Goal: Task Accomplishment & Management: Use online tool/utility

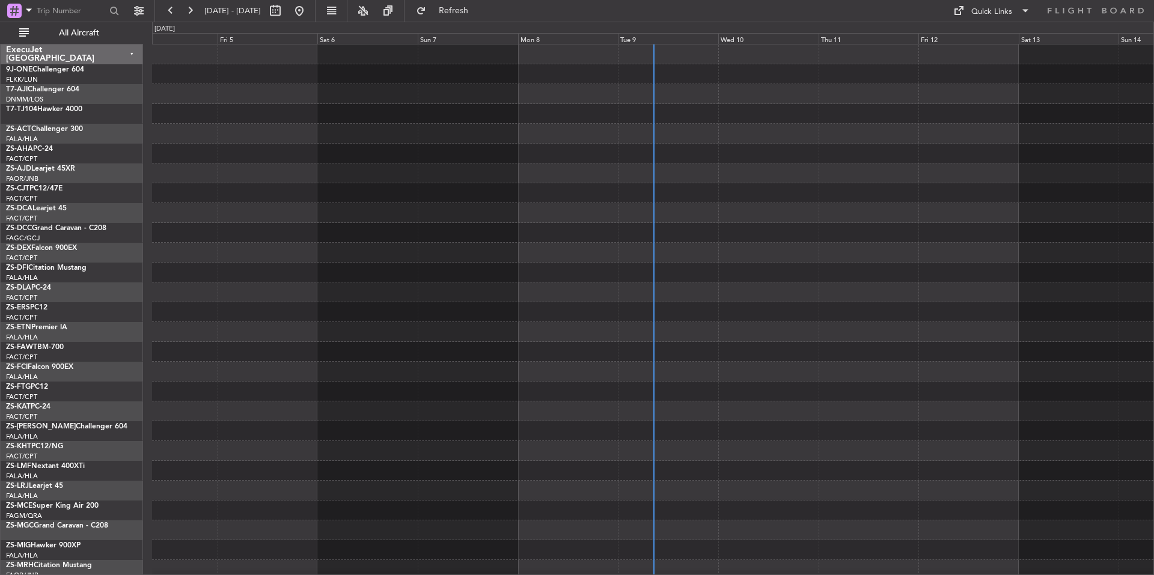
click at [669, 37] on div "Tue 9" at bounding box center [668, 38] width 100 height 11
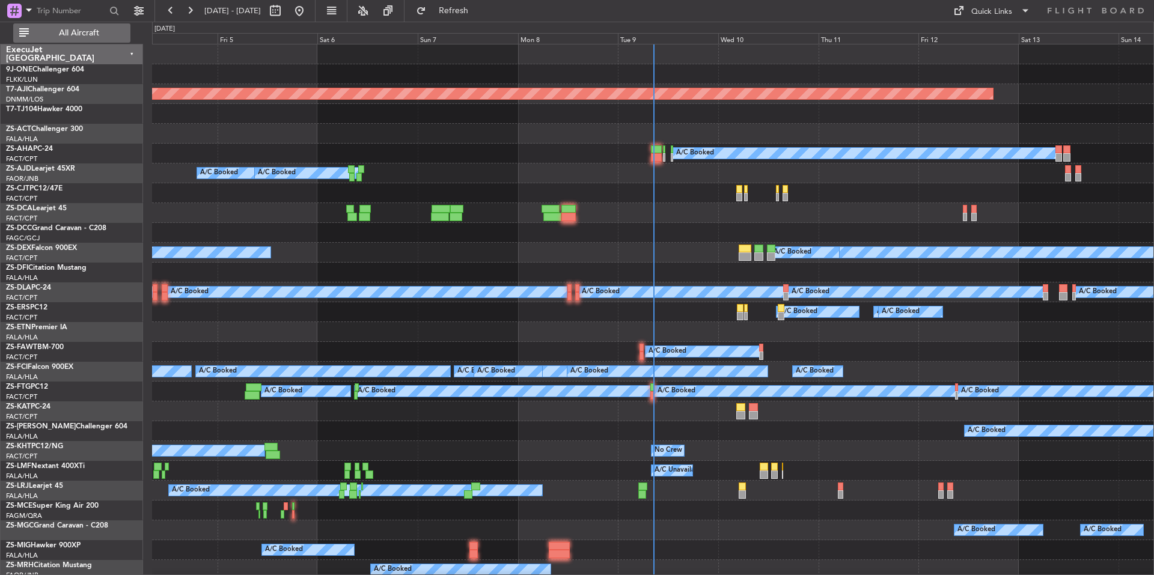
click at [70, 35] on span "All Aircraft" at bounding box center [79, 33] width 96 height 8
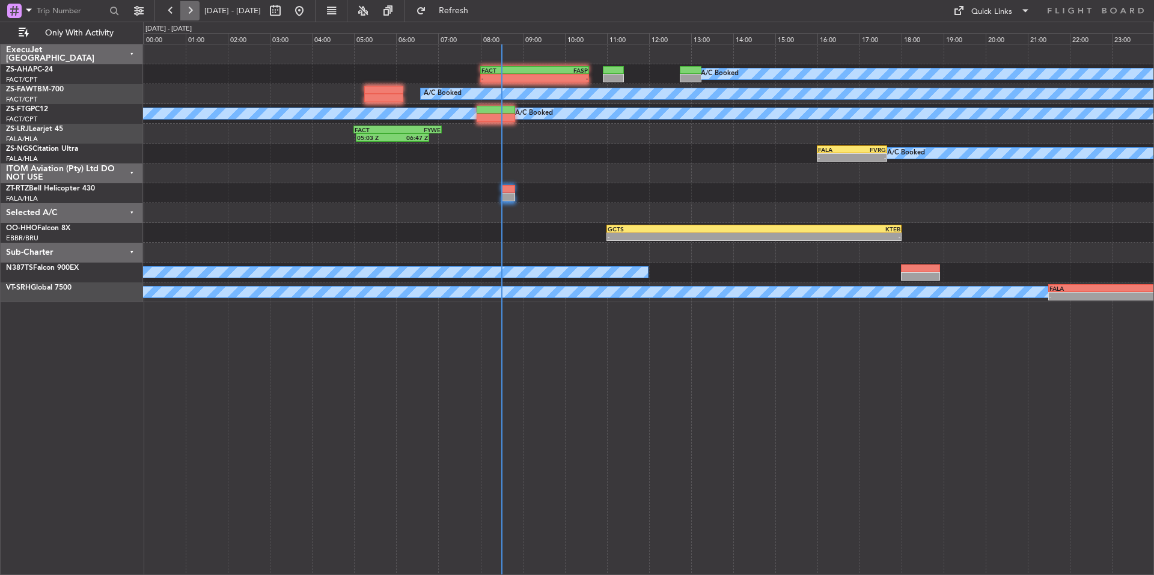
click at [192, 14] on button at bounding box center [189, 10] width 19 height 19
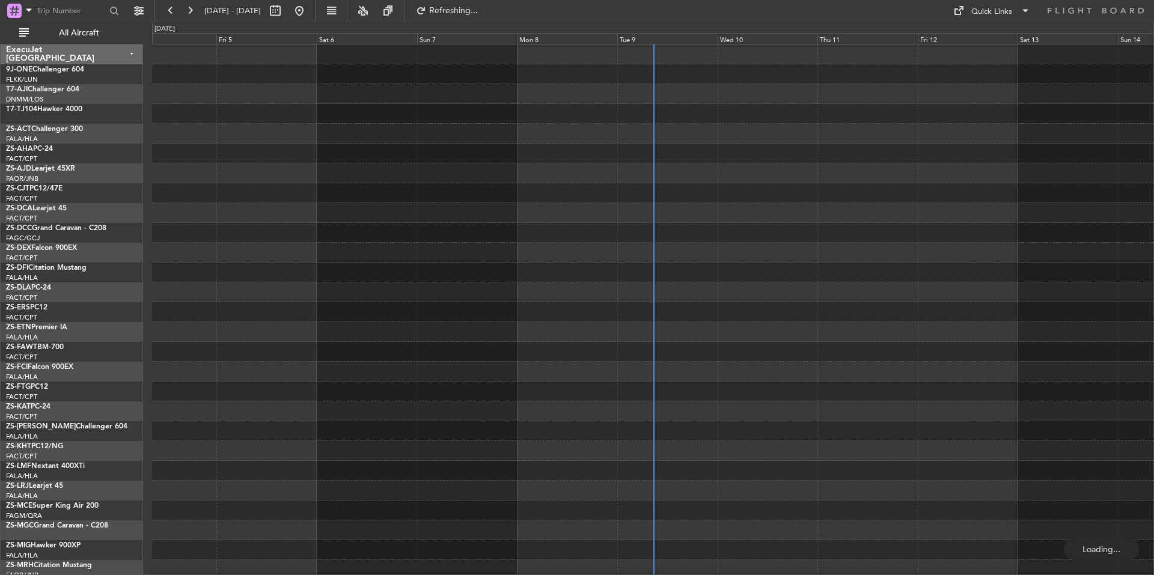
click at [681, 37] on div "Tue 9" at bounding box center [667, 38] width 100 height 11
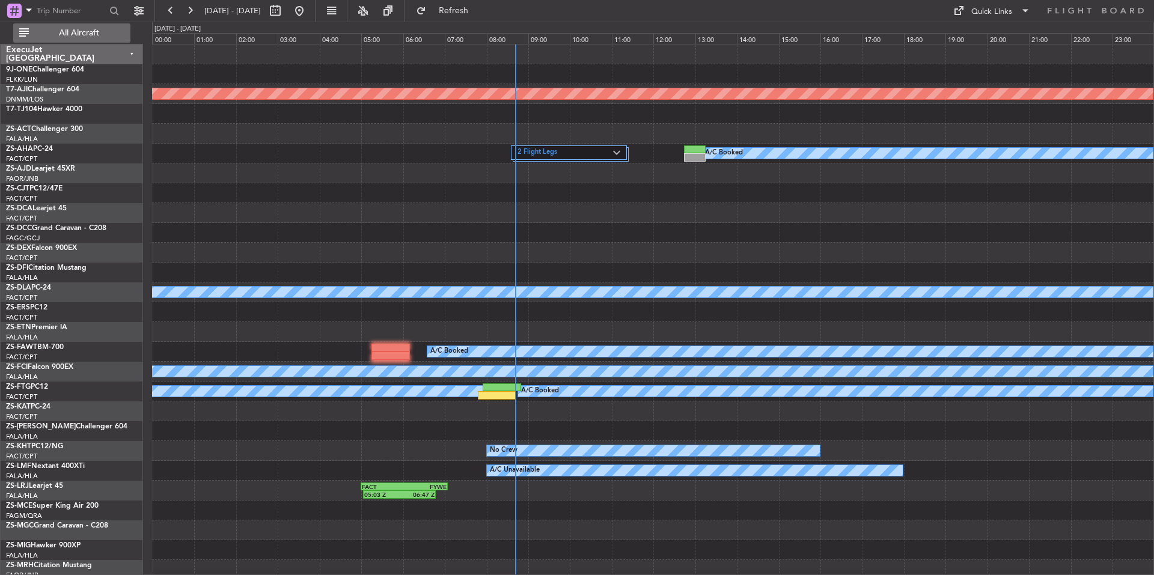
click at [78, 31] on span "All Aircraft" at bounding box center [79, 33] width 96 height 8
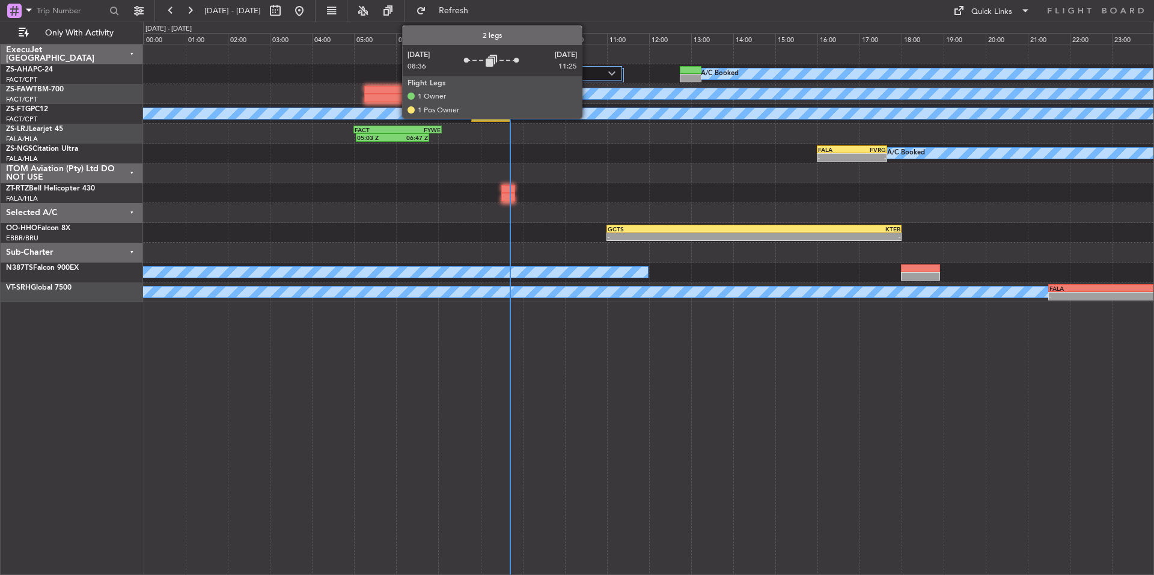
click at [587, 75] on label "2 Flight Legs" at bounding box center [560, 74] width 97 height 10
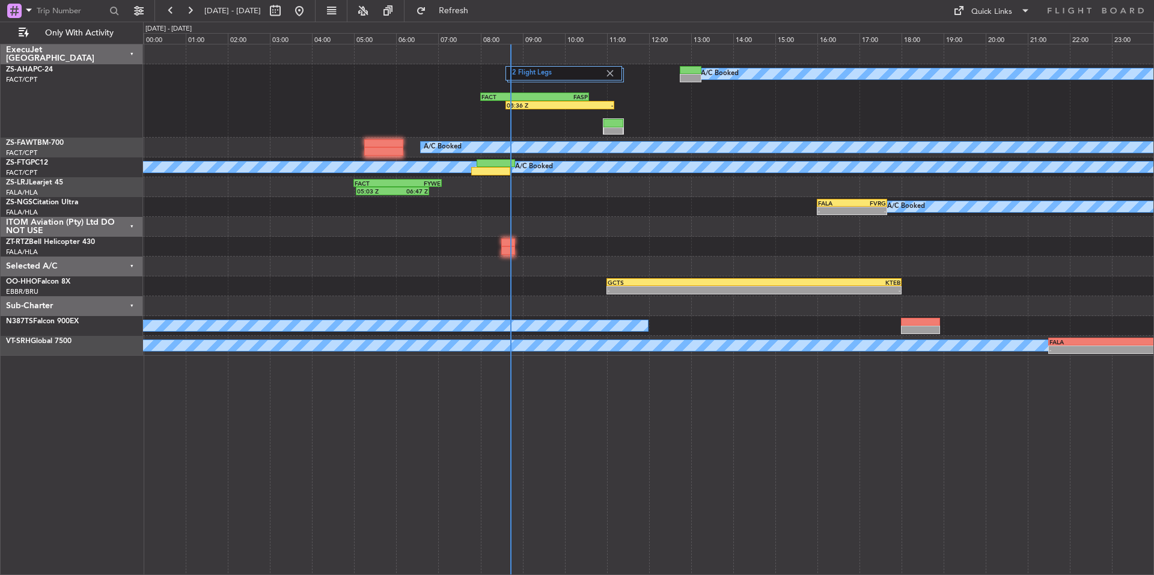
click at [617, 204] on div "A/C Booked - - FALA 16:00 Z FVRG 17:40 Z" at bounding box center [648, 207] width 1011 height 20
click at [190, 8] on button at bounding box center [189, 10] width 19 height 19
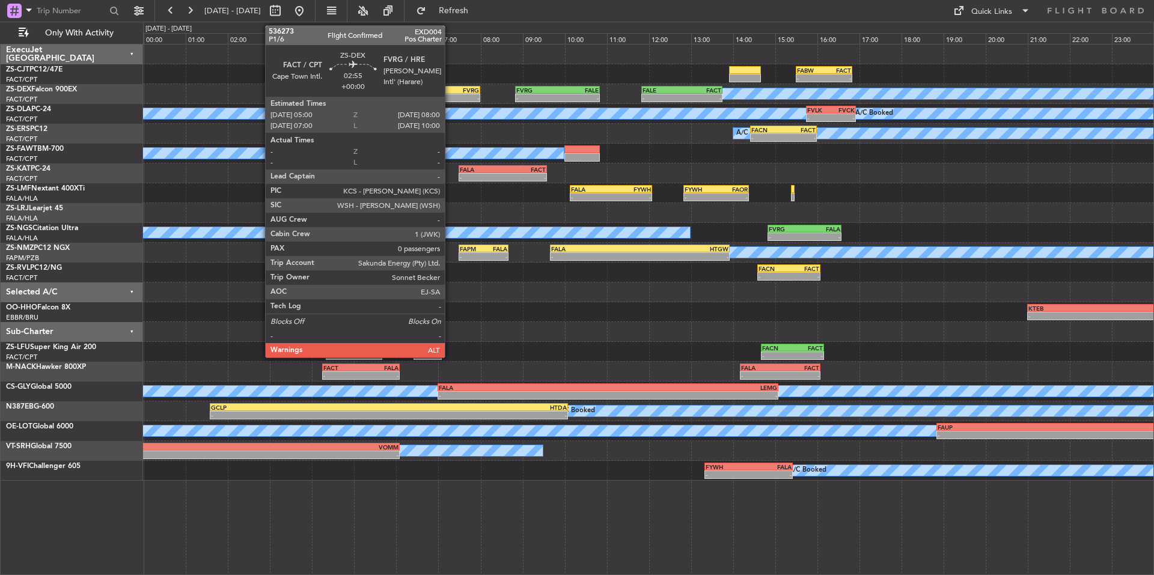
click at [448, 96] on div "-" at bounding box center [448, 97] width 62 height 7
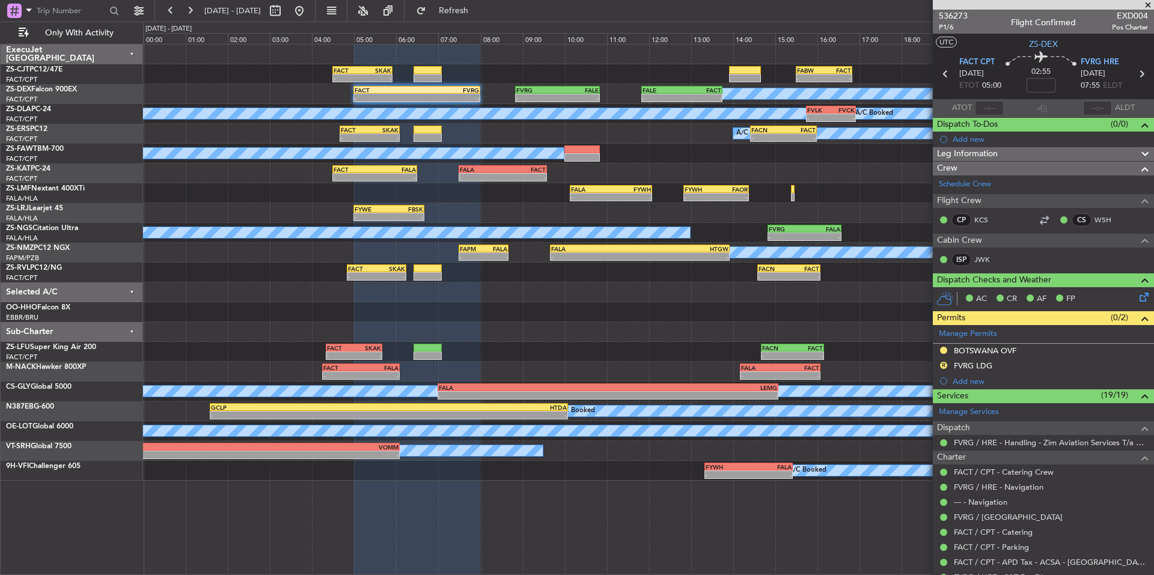
click at [1148, 3] on span at bounding box center [1148, 5] width 12 height 11
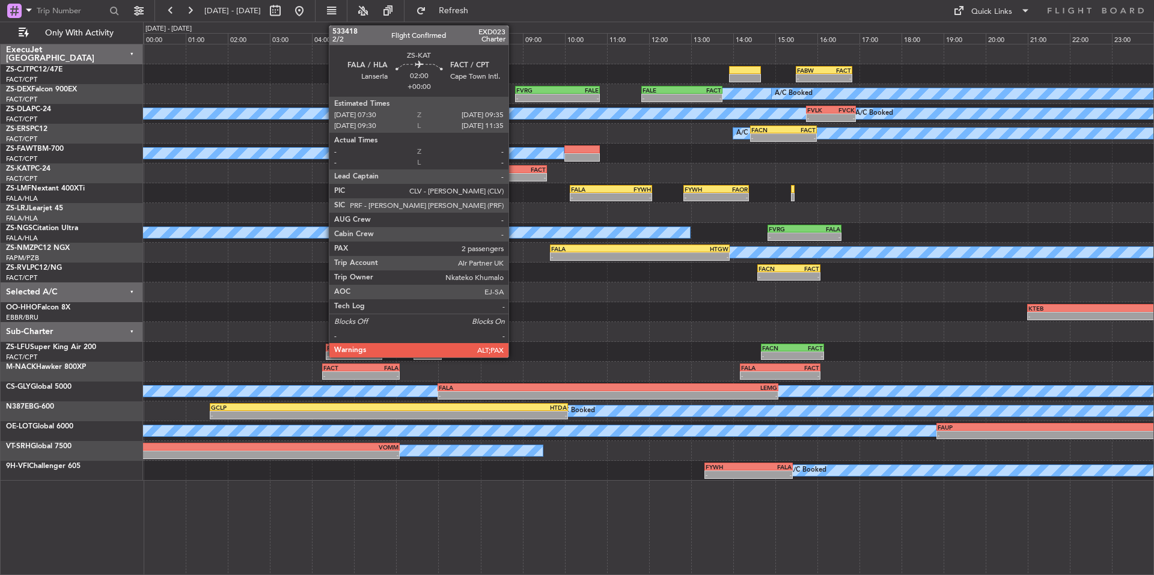
click at [514, 174] on div "-" at bounding box center [524, 177] width 43 height 7
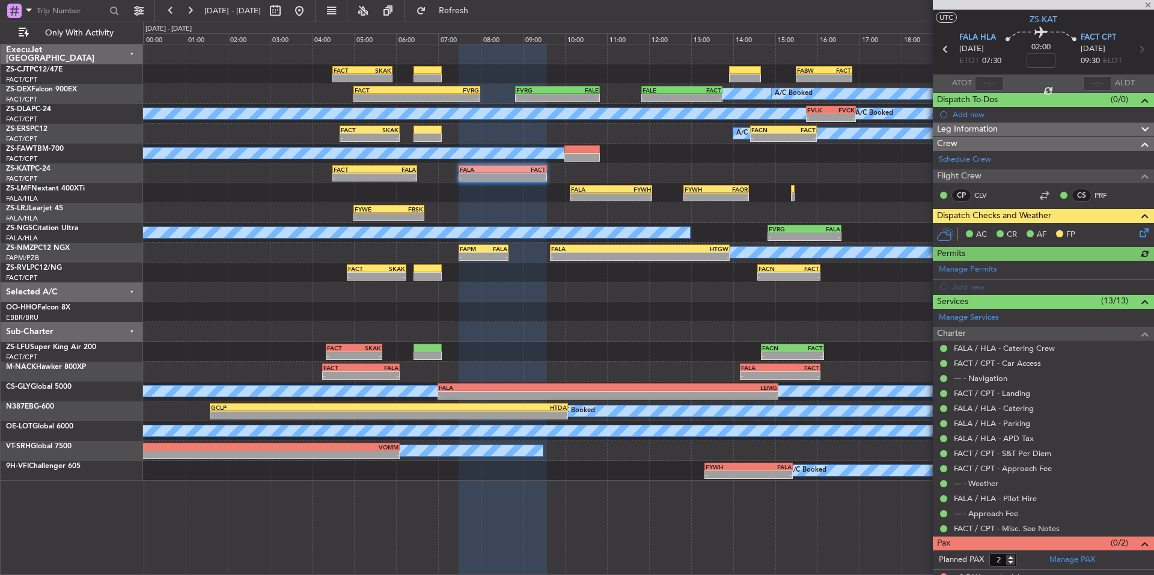
scroll to position [35, 0]
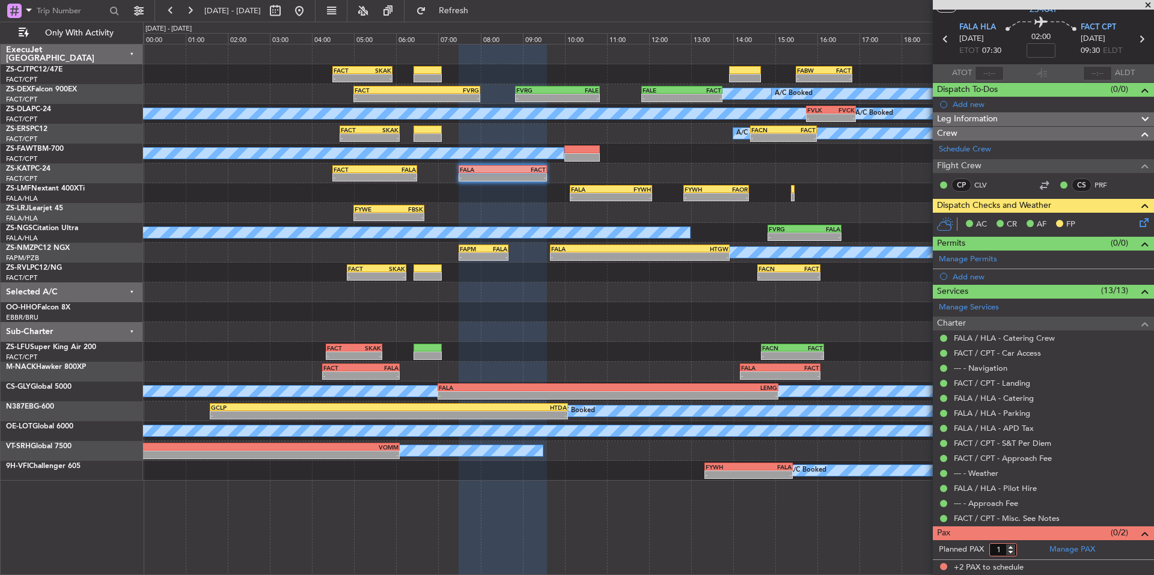
click at [1014, 554] on input "1" at bounding box center [1004, 550] width 28 height 13
type input "0"
click at [1014, 554] on input "0" at bounding box center [1004, 550] width 28 height 13
click at [1032, 552] on form "Planned PAX" at bounding box center [988, 550] width 111 height 19
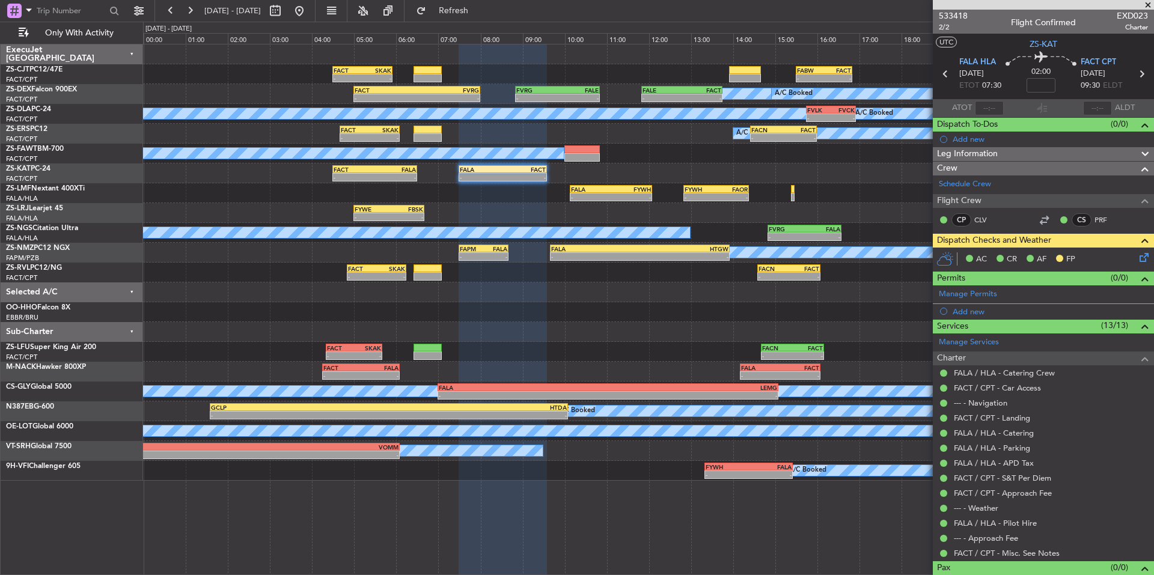
click at [1151, 4] on span at bounding box center [1148, 5] width 12 height 11
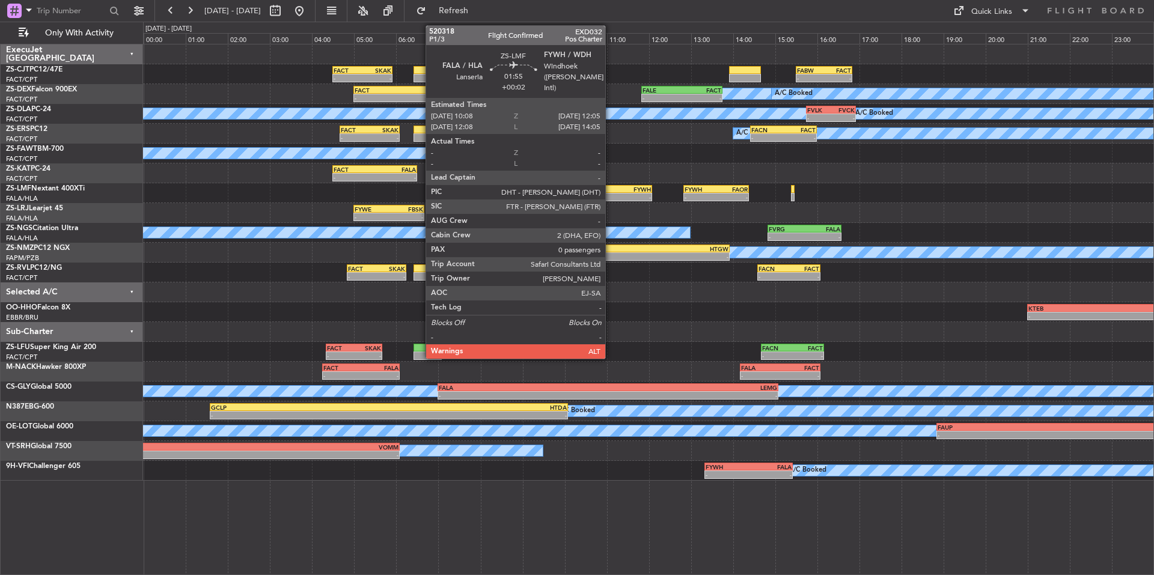
click at [611, 191] on div "FYWH" at bounding box center [631, 189] width 40 height 7
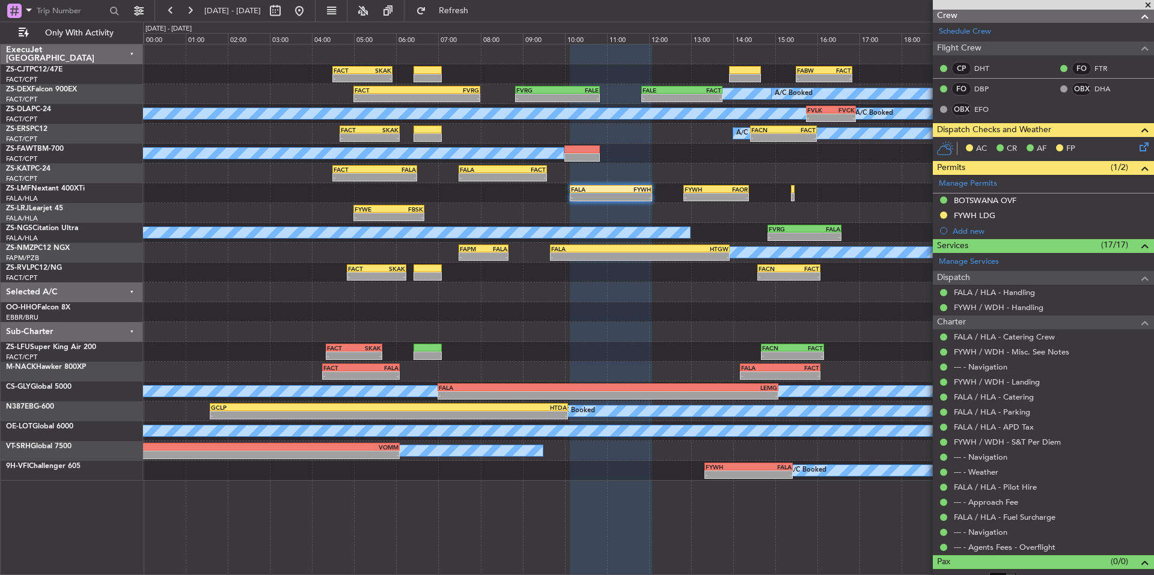
scroll to position [166, 0]
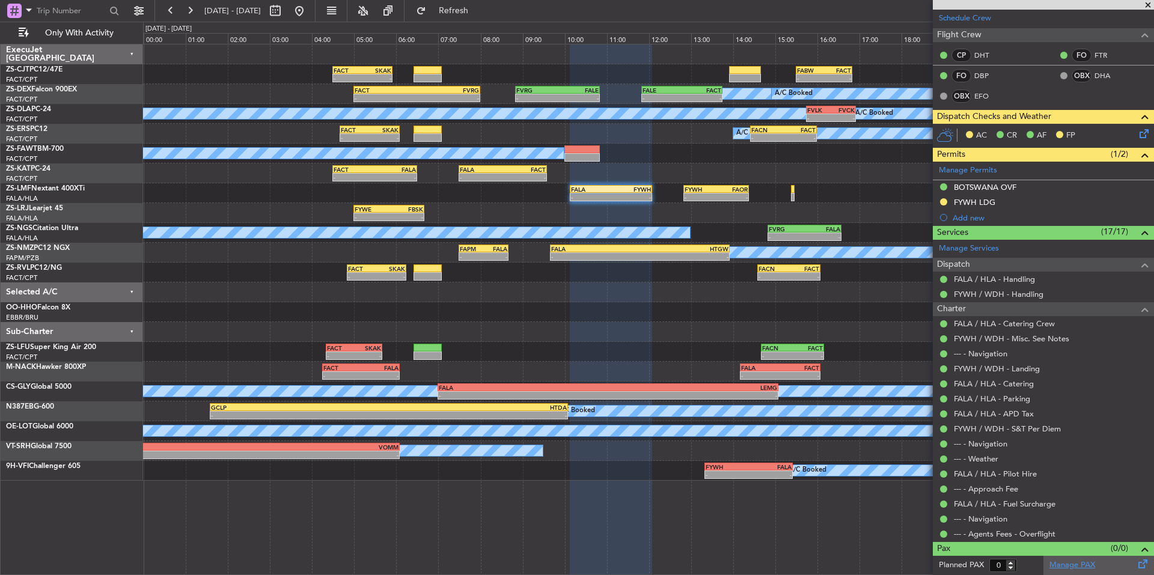
click at [1068, 563] on link "Manage PAX" at bounding box center [1073, 566] width 46 height 12
click at [1150, 4] on span at bounding box center [1148, 5] width 12 height 11
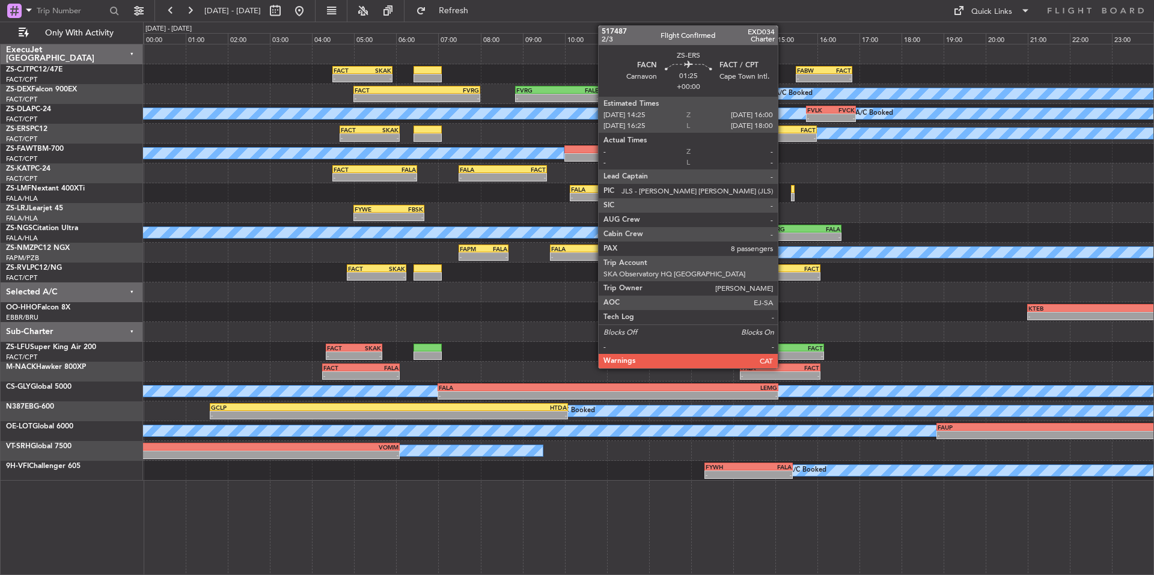
scroll to position [0, 0]
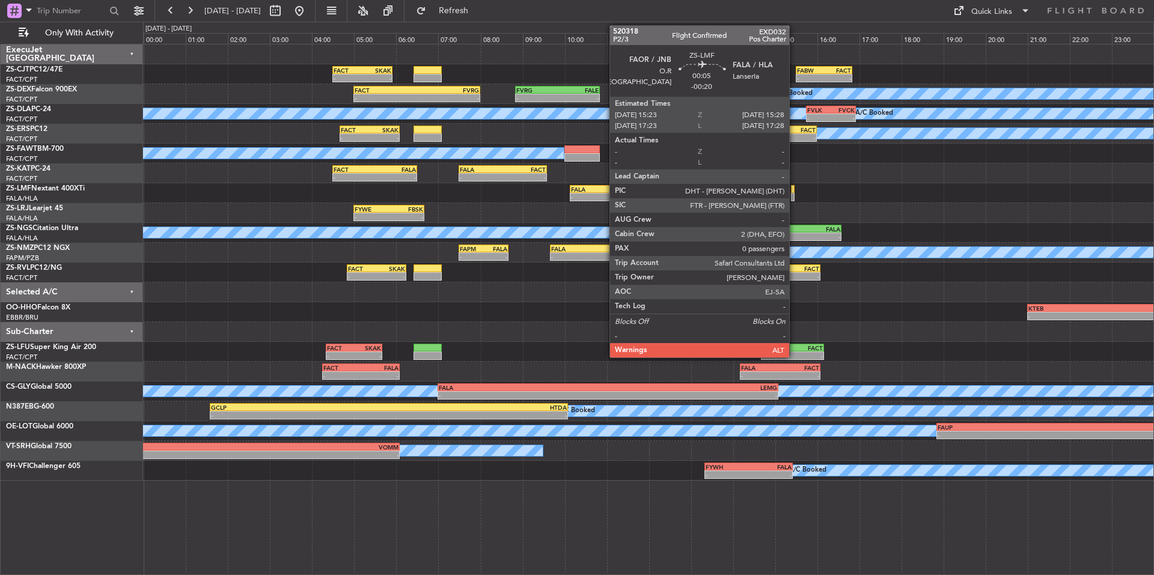
click at [795, 192] on div at bounding box center [793, 189] width 4 height 8
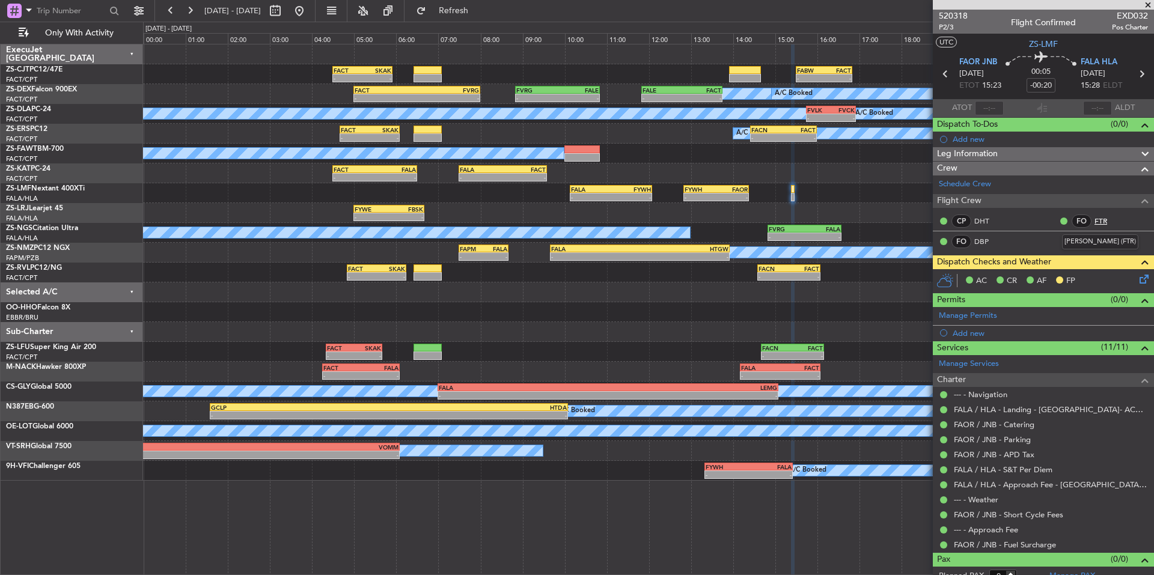
click at [1098, 219] on link "FTR" at bounding box center [1108, 221] width 27 height 11
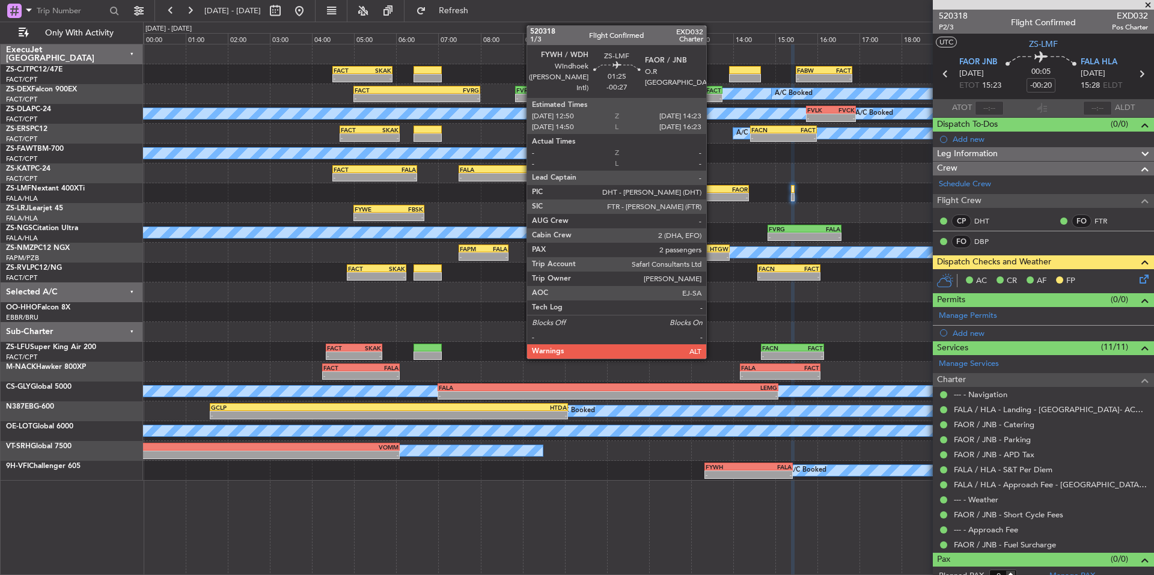
click at [712, 196] on div "-" at bounding box center [701, 197] width 32 height 7
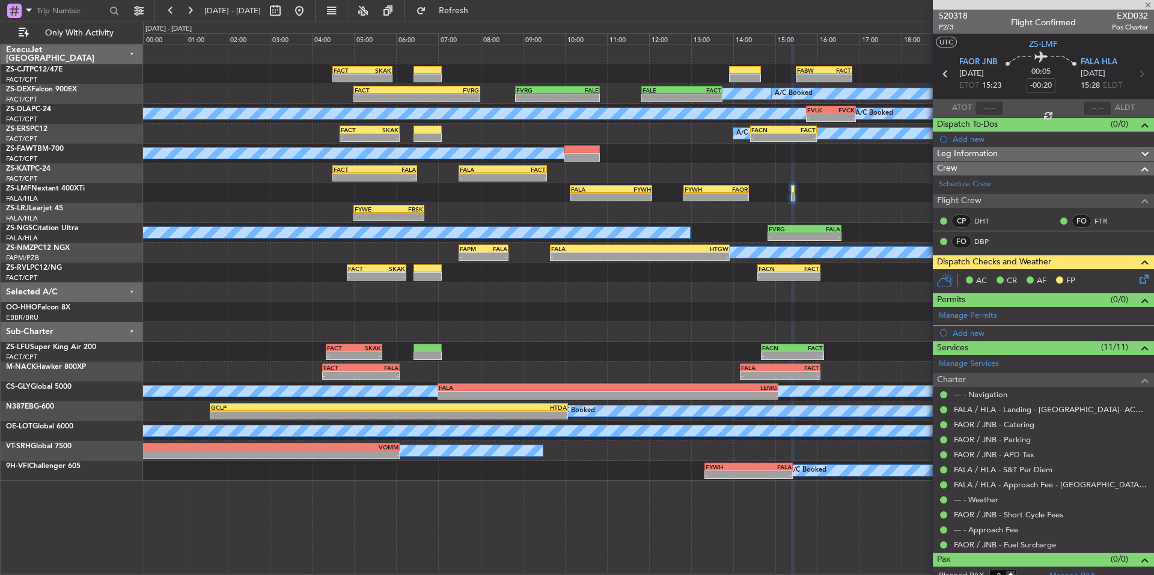
type input "-00:27"
type input "2"
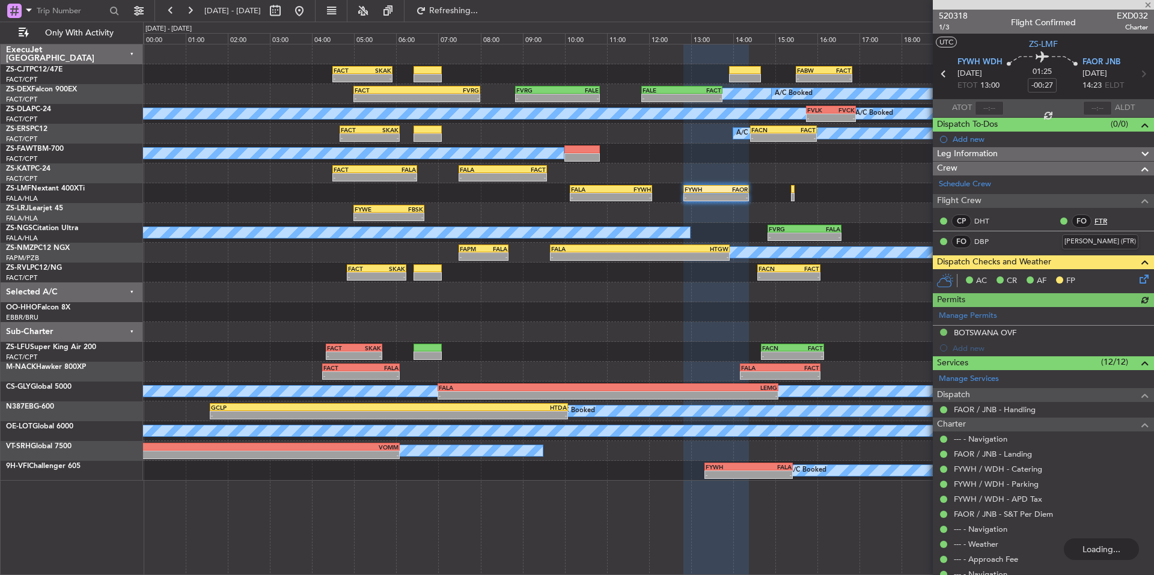
click at [1099, 221] on link "FTR" at bounding box center [1108, 221] width 27 height 11
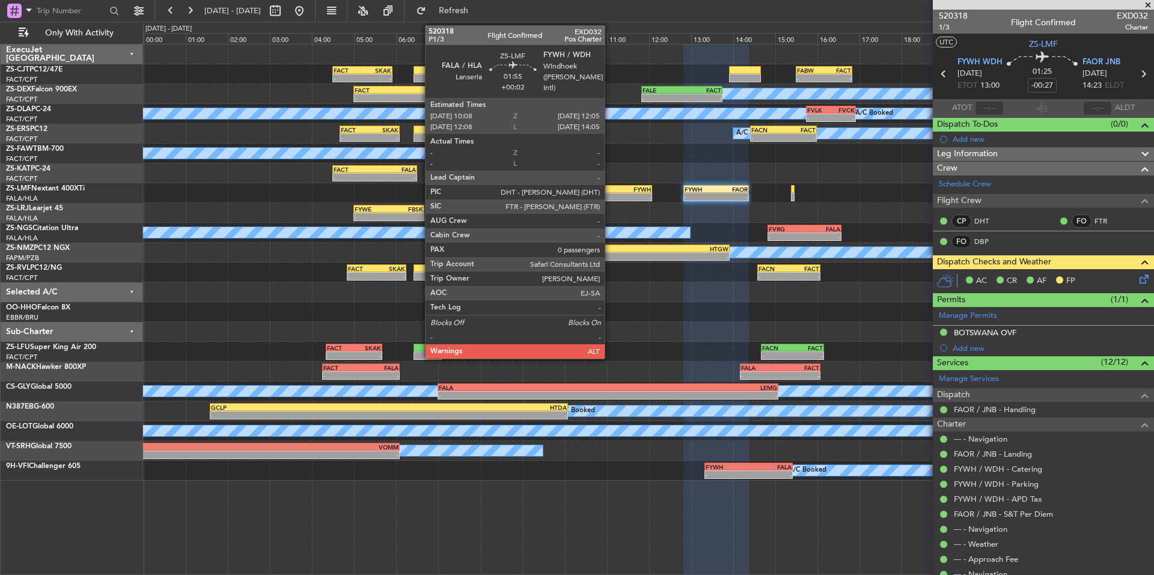
click at [610, 191] on div "FALA" at bounding box center [591, 189] width 40 height 7
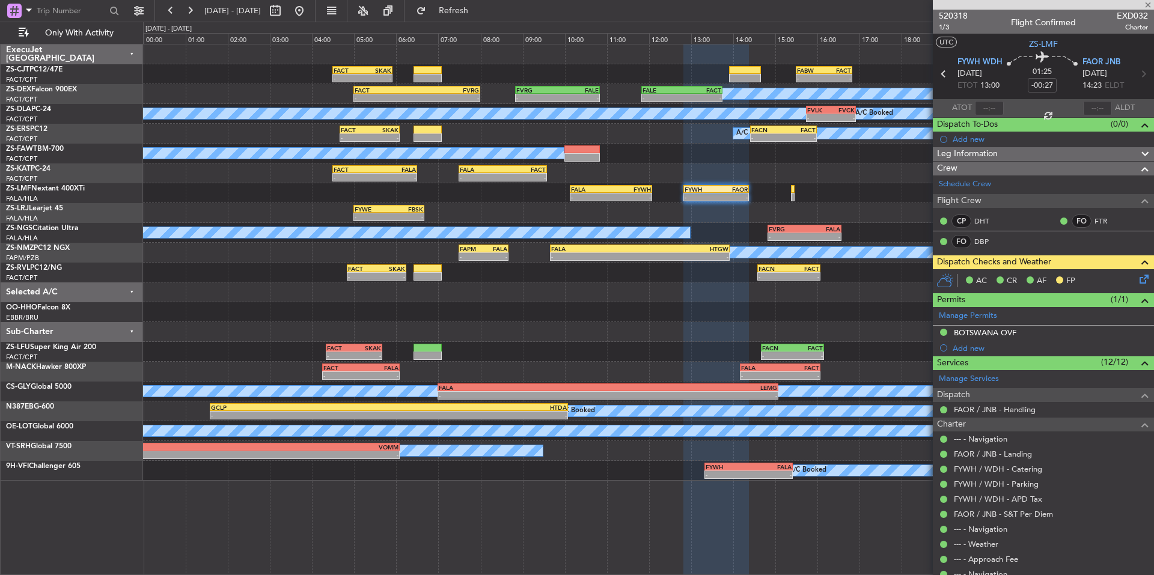
type input "+00:02"
type input "0"
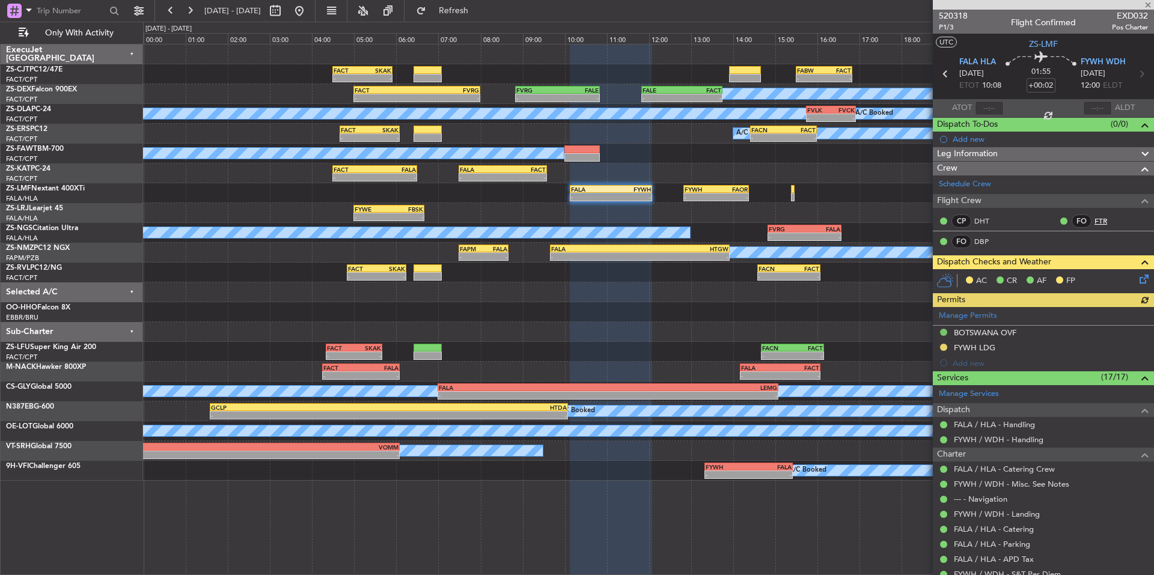
click at [1095, 218] on link "FTR" at bounding box center [1108, 221] width 27 height 11
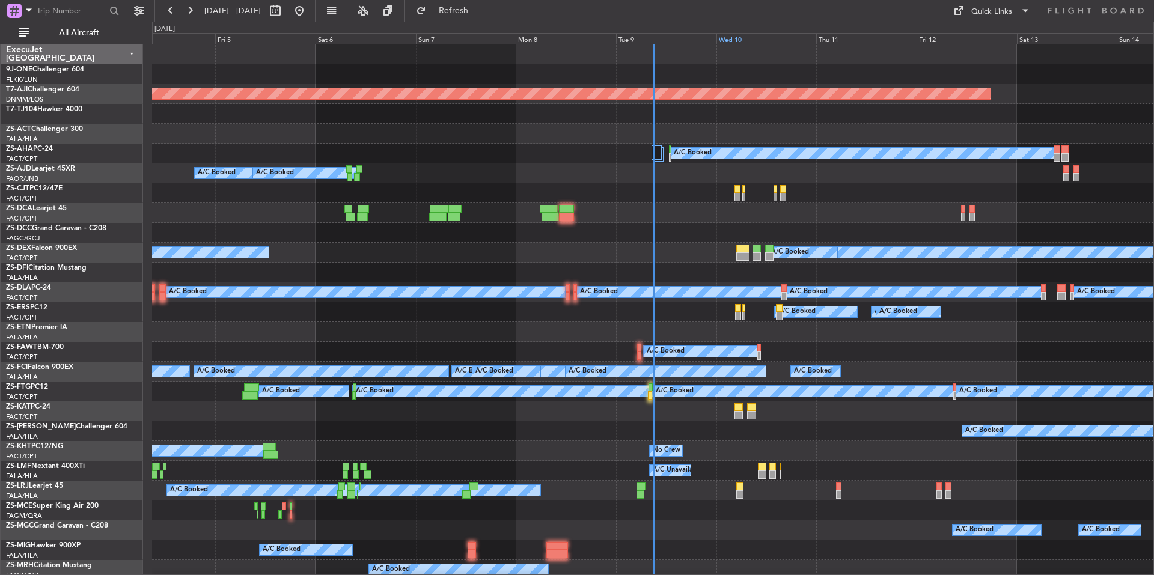
click at [751, 37] on div "Wed 10" at bounding box center [767, 38] width 100 height 11
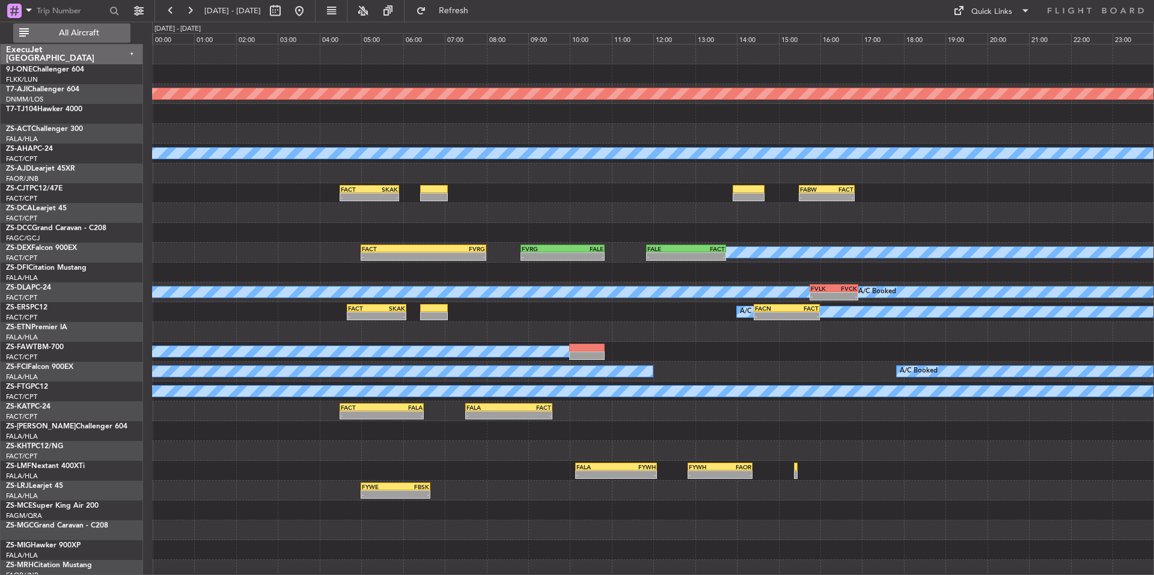
click at [50, 33] on span "All Aircraft" at bounding box center [79, 33] width 96 height 8
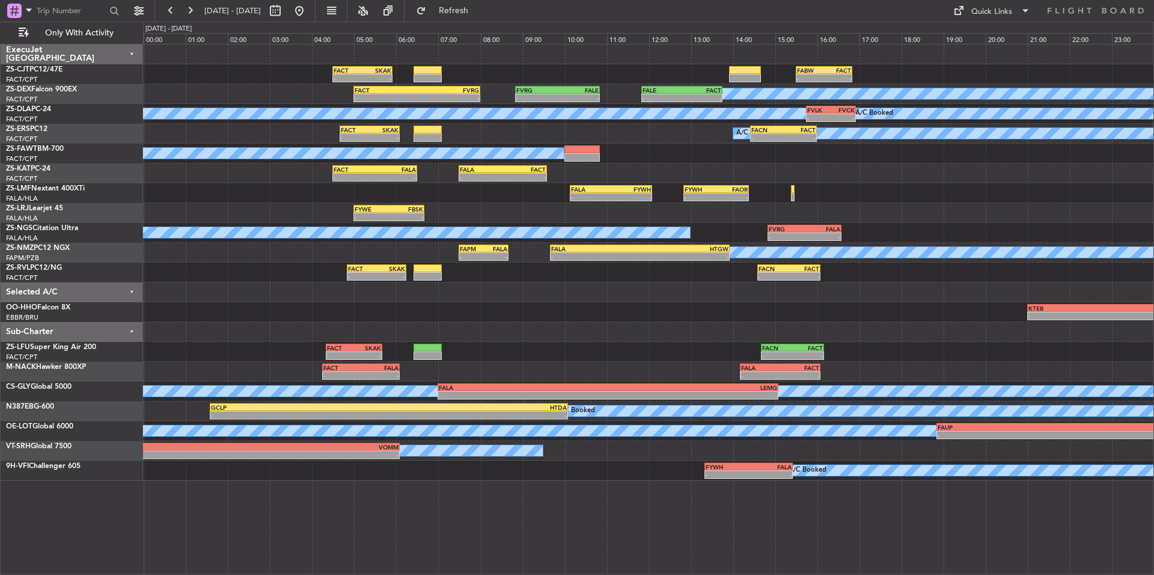
click at [607, 186] on div "FALA" at bounding box center [591, 189] width 40 height 7
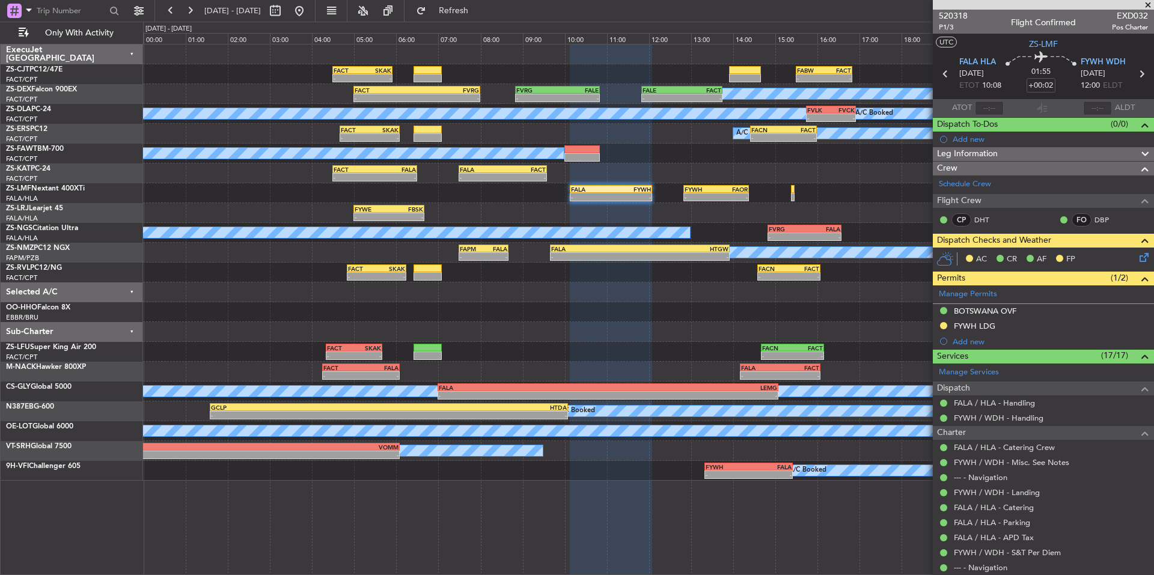
click at [1146, 4] on span at bounding box center [1148, 5] width 12 height 11
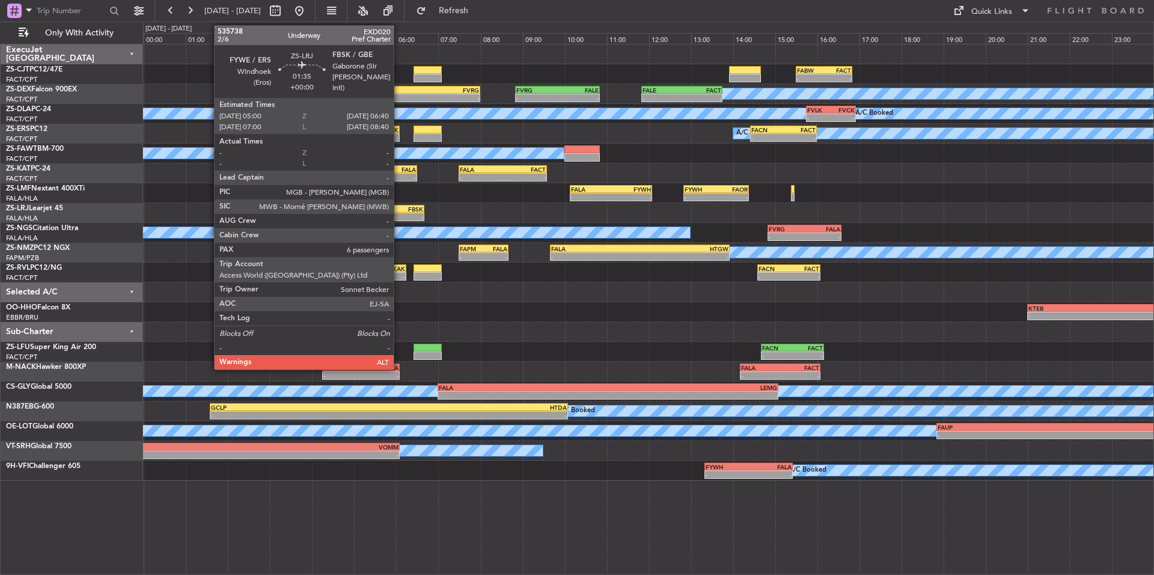
click at [399, 211] on div "FBSK" at bounding box center [406, 209] width 34 height 7
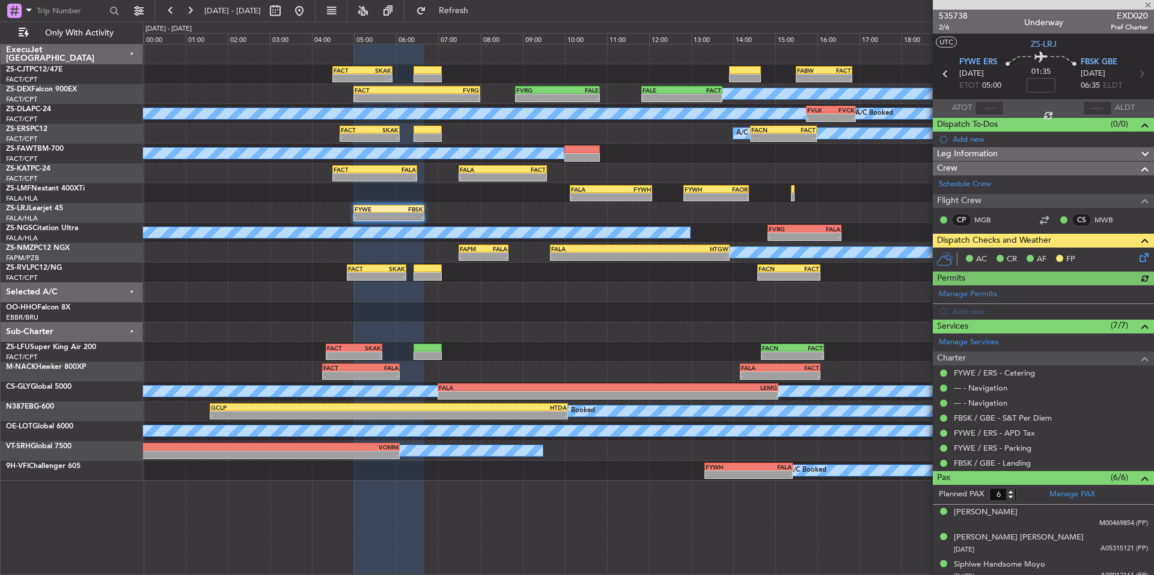
click at [1138, 260] on icon at bounding box center [1143, 256] width 10 height 10
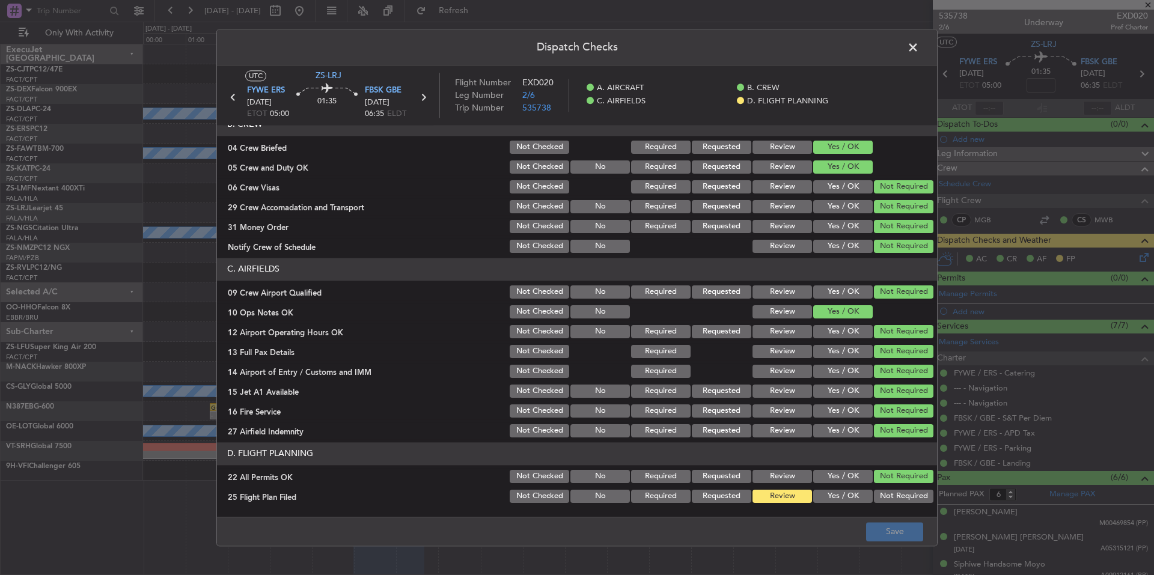
scroll to position [156, 0]
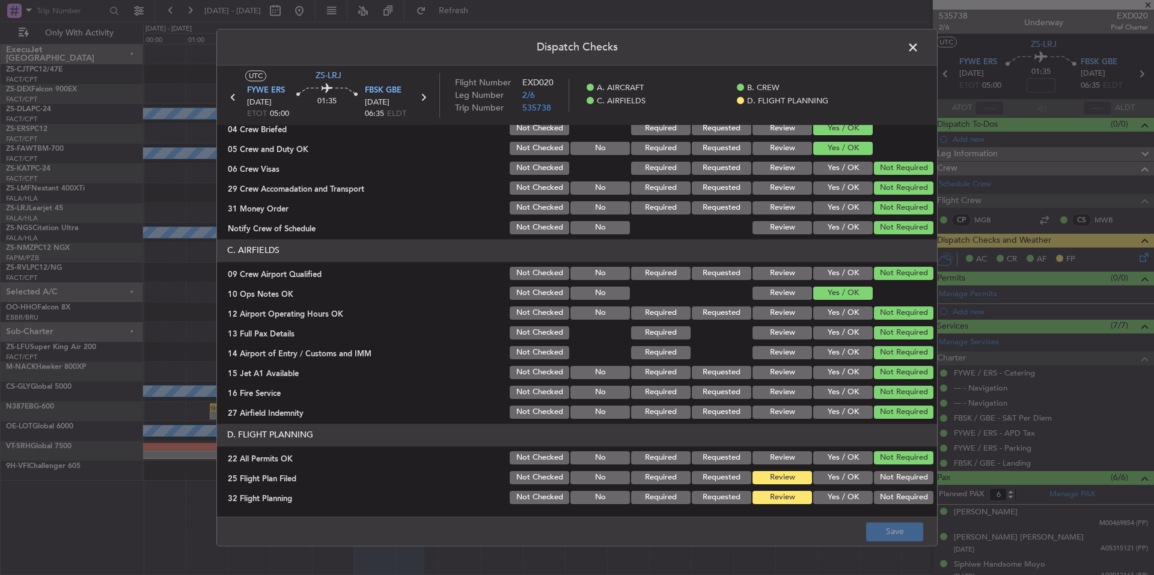
click at [842, 473] on button "Yes / OK" at bounding box center [843, 477] width 60 height 13
click at [845, 494] on button "Yes / OK" at bounding box center [843, 497] width 60 height 13
click at [868, 531] on button "Save" at bounding box center [894, 531] width 57 height 19
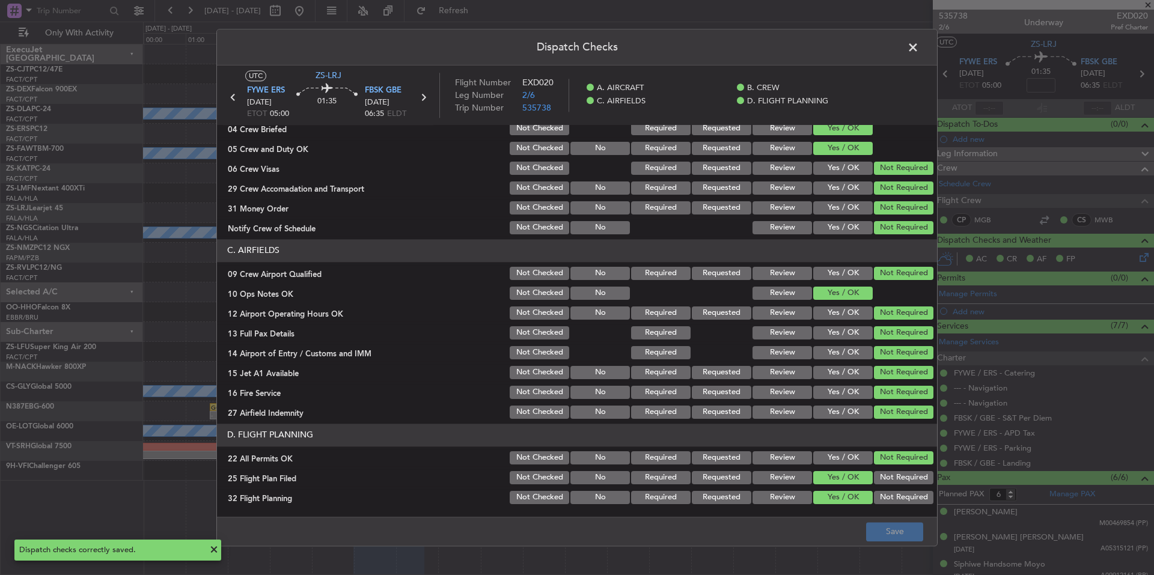
click at [919, 48] on span at bounding box center [919, 50] width 0 height 24
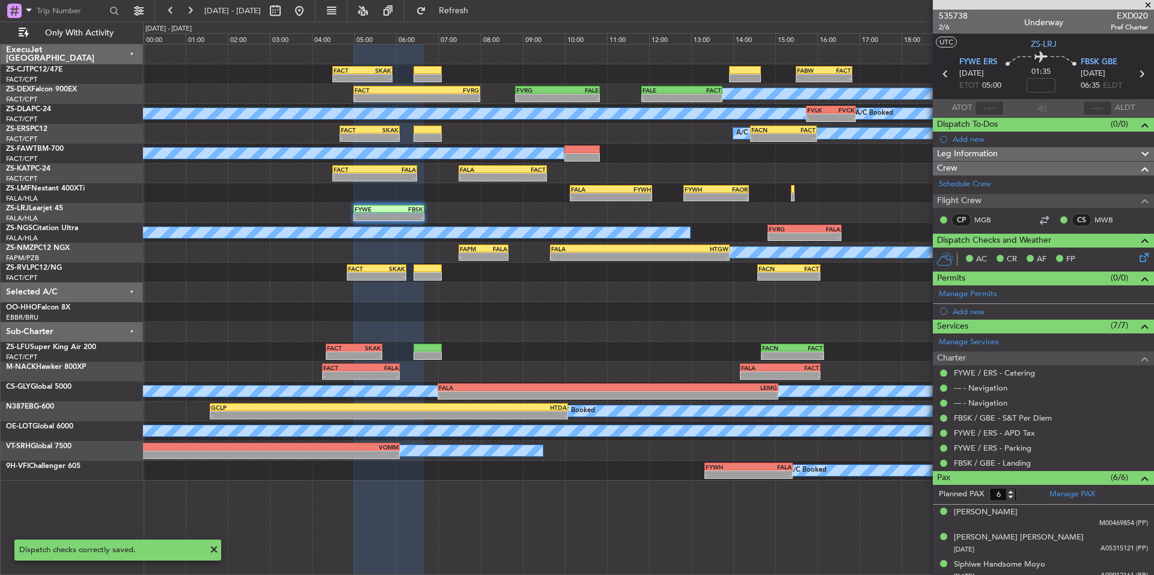
click at [1151, 2] on span at bounding box center [1148, 5] width 12 height 11
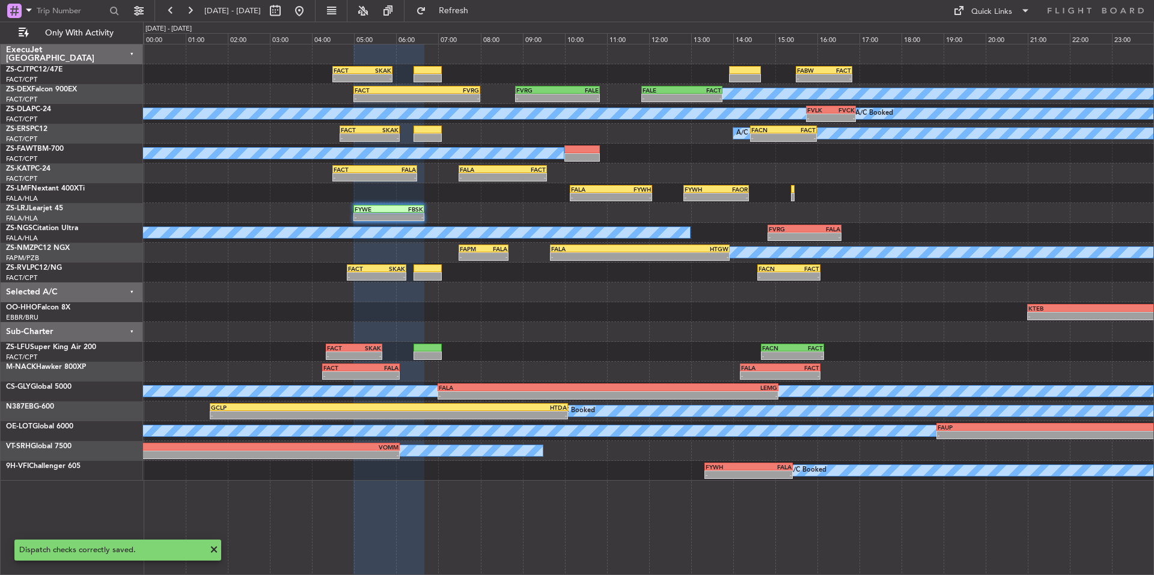
type input "0"
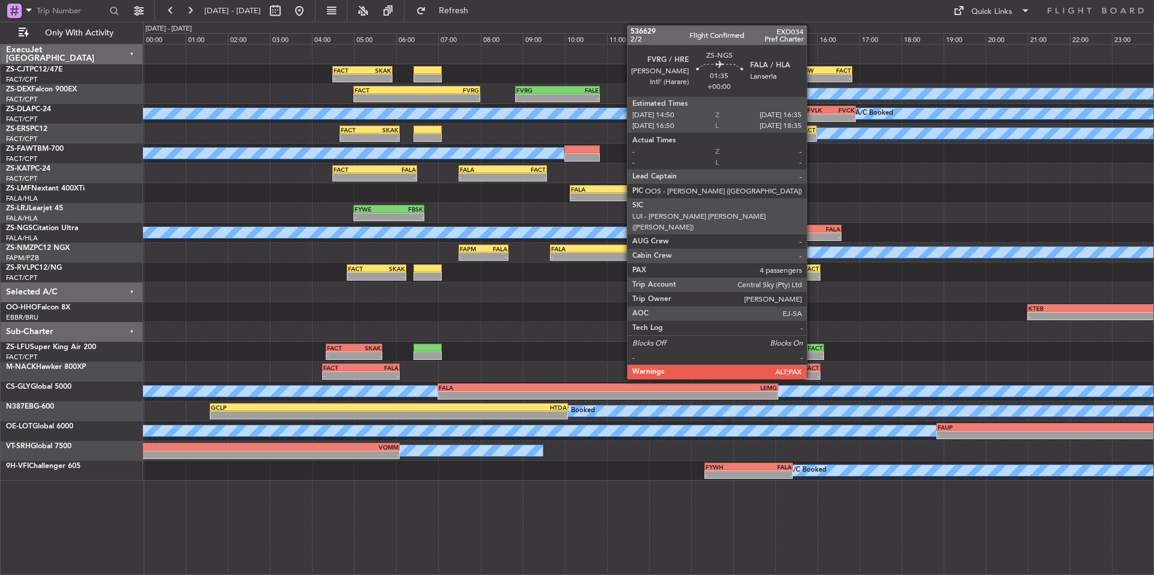
click at [812, 238] on div "-" at bounding box center [823, 236] width 36 height 7
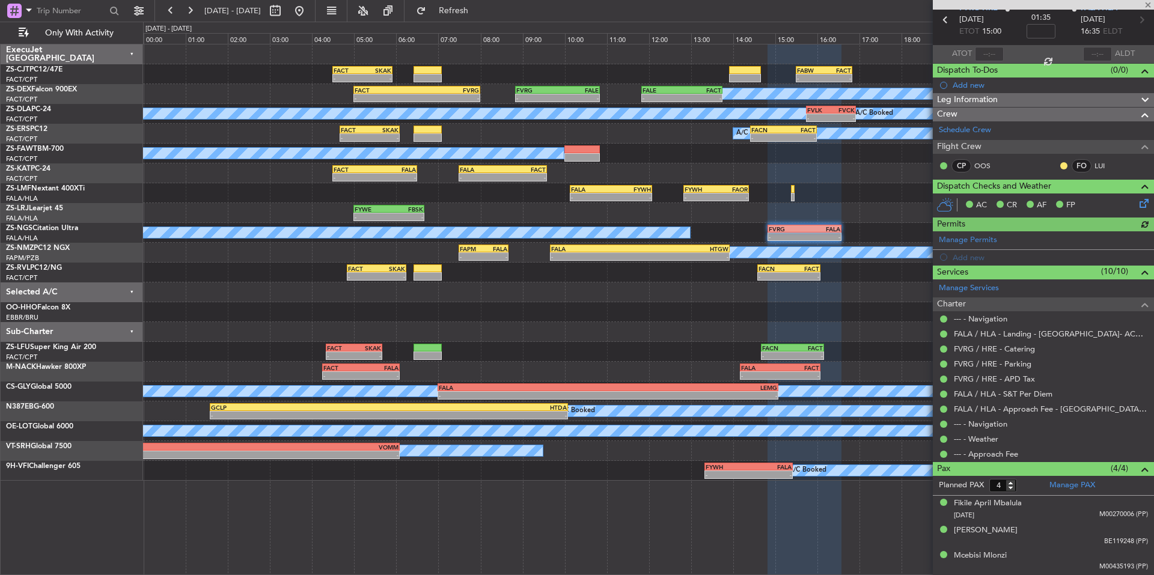
scroll to position [77, 0]
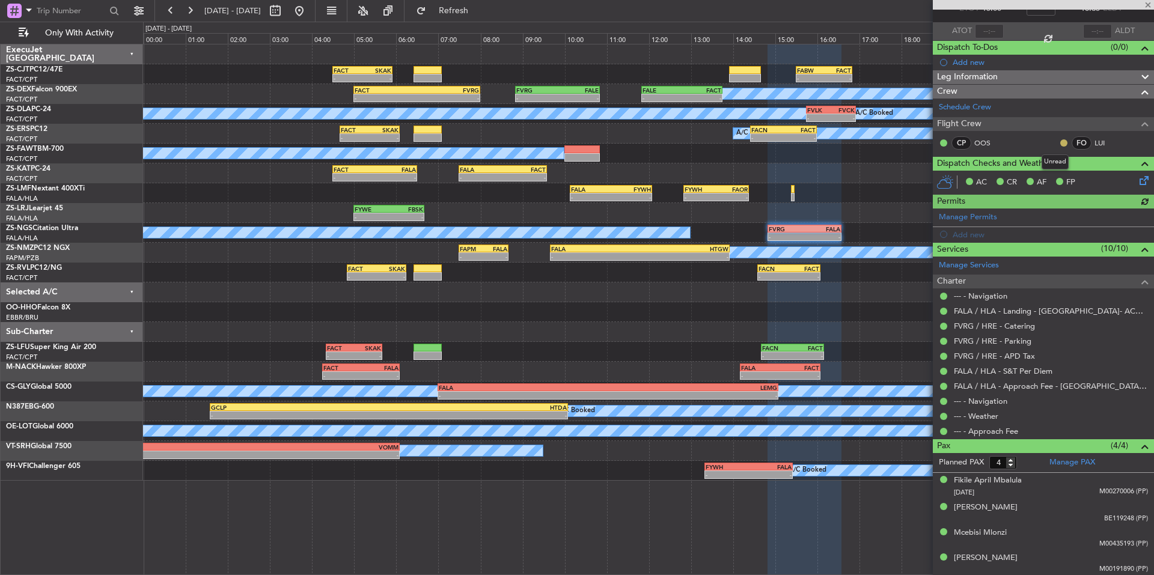
click at [1061, 143] on button at bounding box center [1064, 142] width 7 height 7
click at [1079, 179] on span "Acknowledged" at bounding box center [1058, 178] width 53 height 12
type input "5"
click at [1012, 460] on input "5" at bounding box center [1004, 462] width 28 height 13
click at [1030, 459] on form "Planned PAX 5" at bounding box center [988, 462] width 111 height 19
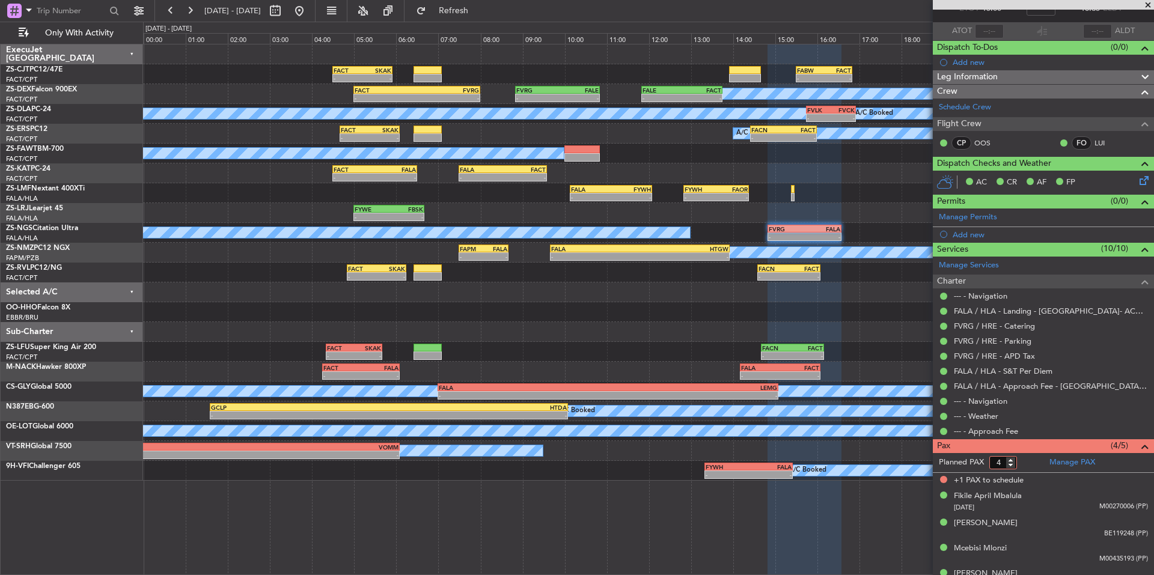
type input "4"
click at [1012, 466] on input "4" at bounding box center [1004, 462] width 28 height 13
click at [1026, 465] on form "Planned PAX 4" at bounding box center [988, 462] width 111 height 19
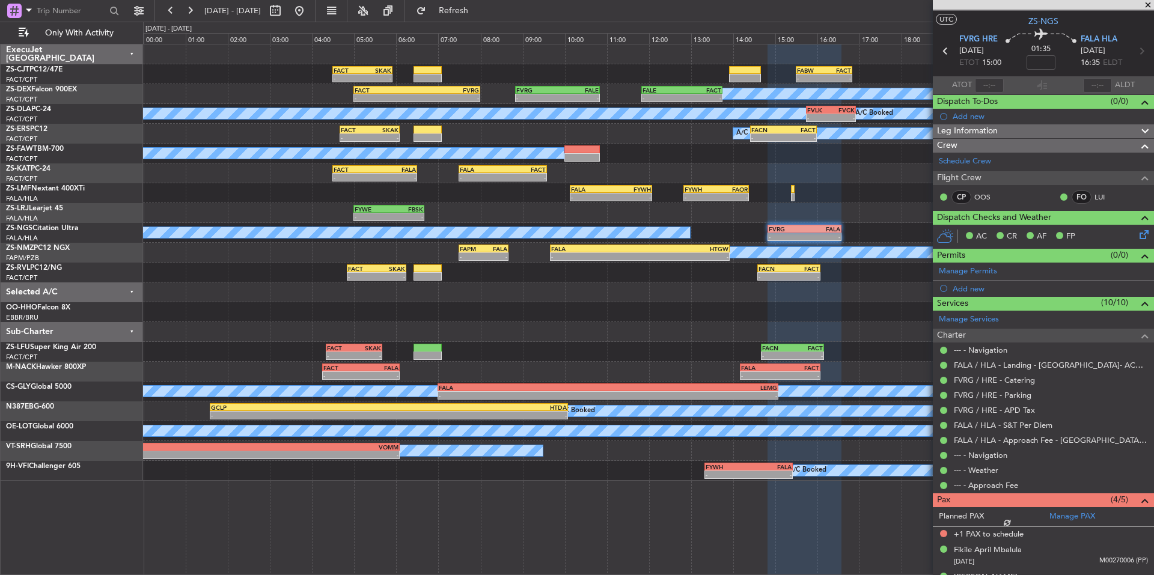
scroll to position [0, 0]
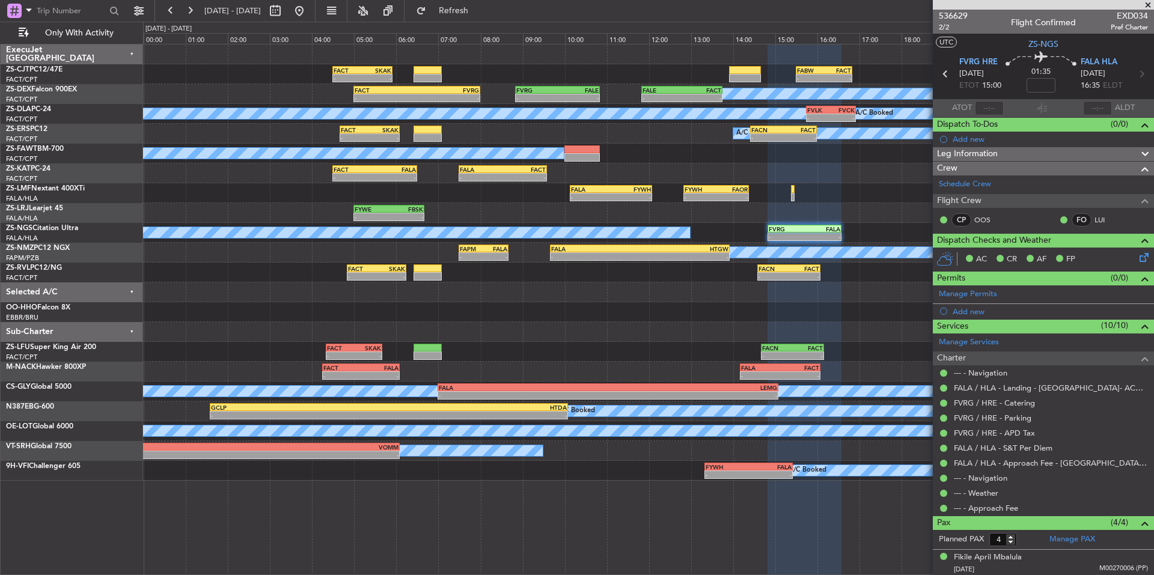
click at [1148, 5] on span at bounding box center [1148, 5] width 12 height 11
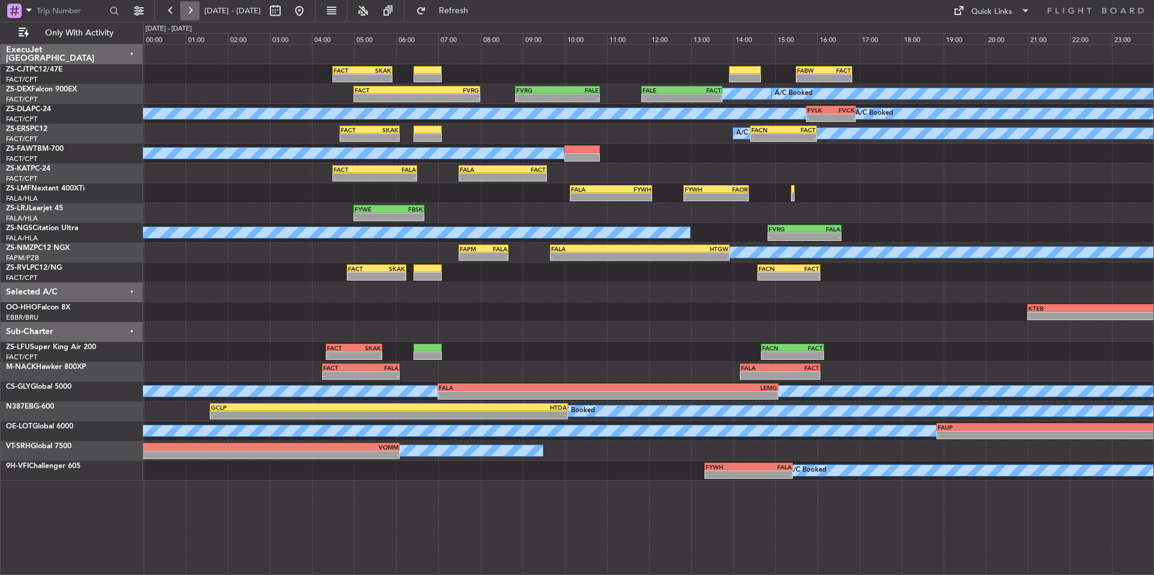
click at [193, 15] on button at bounding box center [189, 10] width 19 height 19
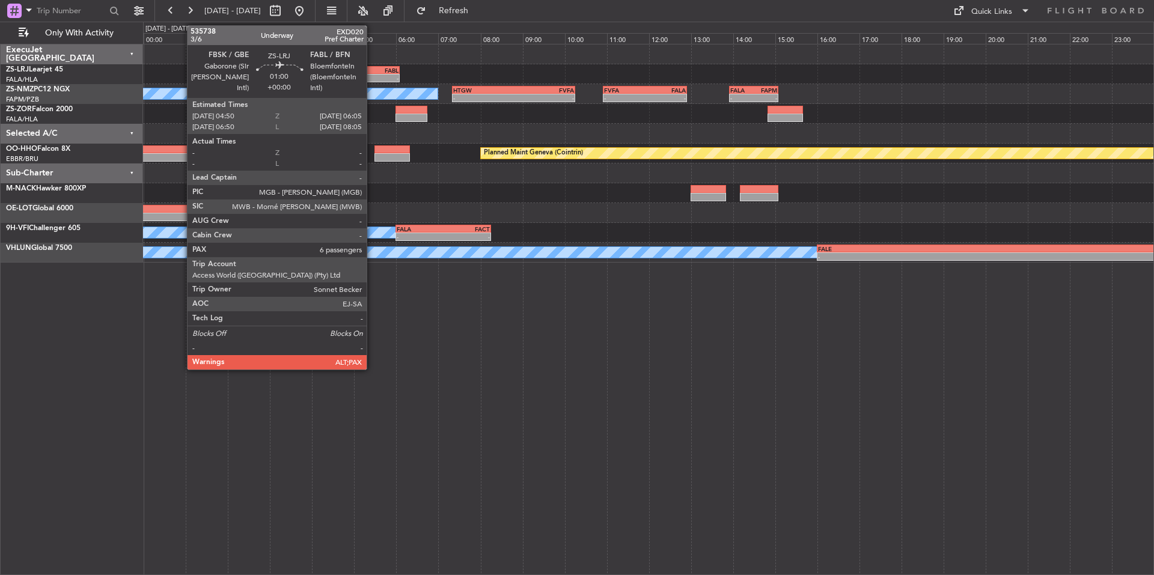
click at [372, 71] on div "FBSK" at bounding box center [360, 70] width 25 height 7
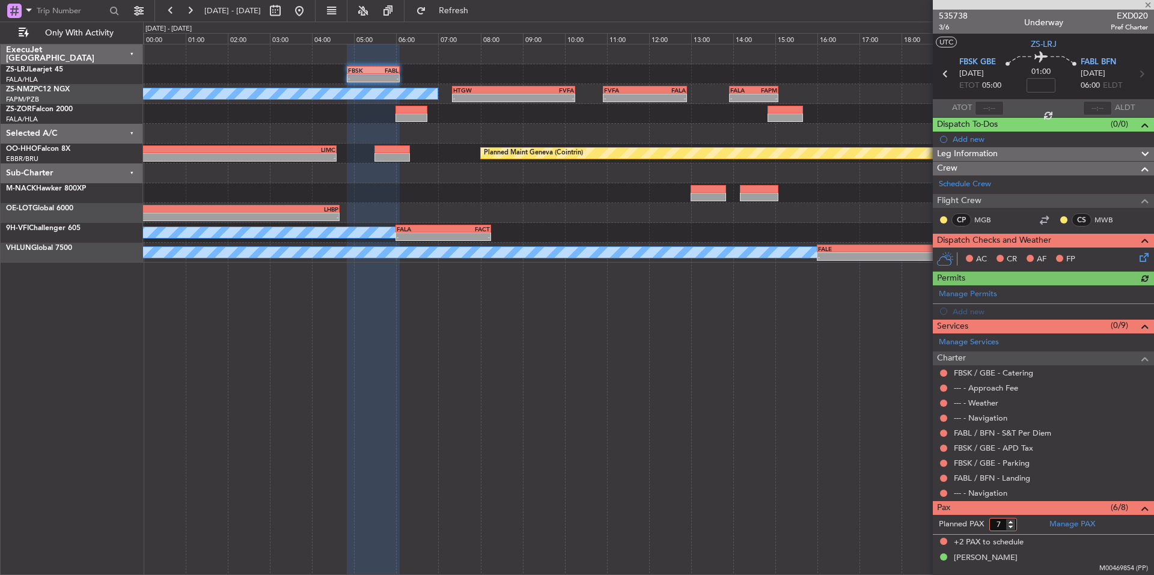
click at [1011, 526] on input "7" at bounding box center [1004, 524] width 28 height 13
type input "6"
click at [1011, 526] on input "6" at bounding box center [1004, 524] width 28 height 13
click at [1023, 524] on form "Planned PAX 6" at bounding box center [988, 524] width 111 height 19
click at [943, 494] on button at bounding box center [943, 493] width 7 height 7
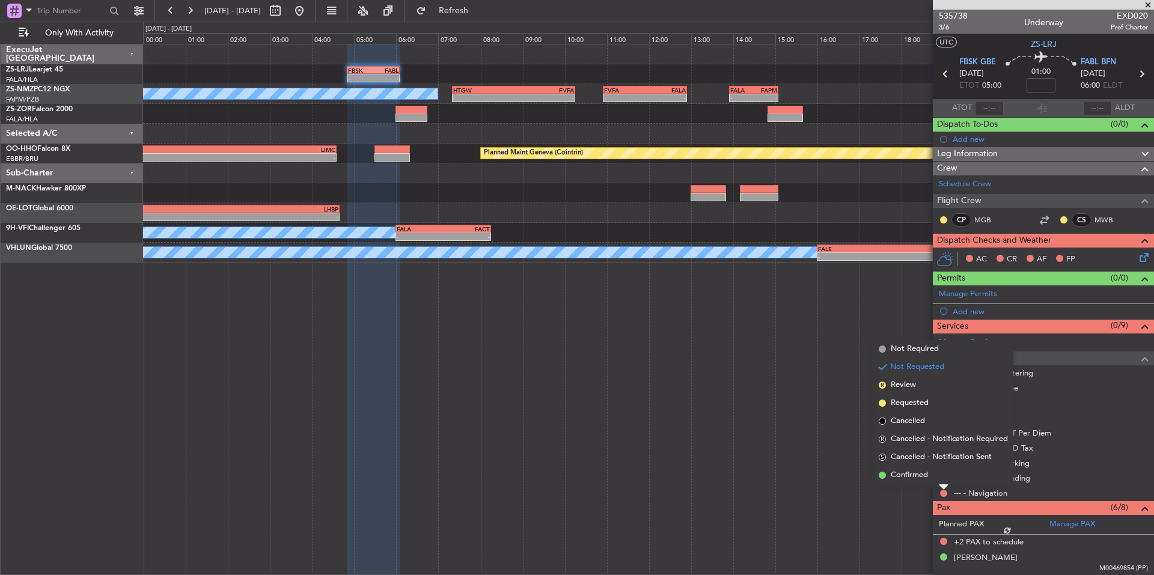
click at [937, 483] on li "Confirmed" at bounding box center [943, 476] width 139 height 18
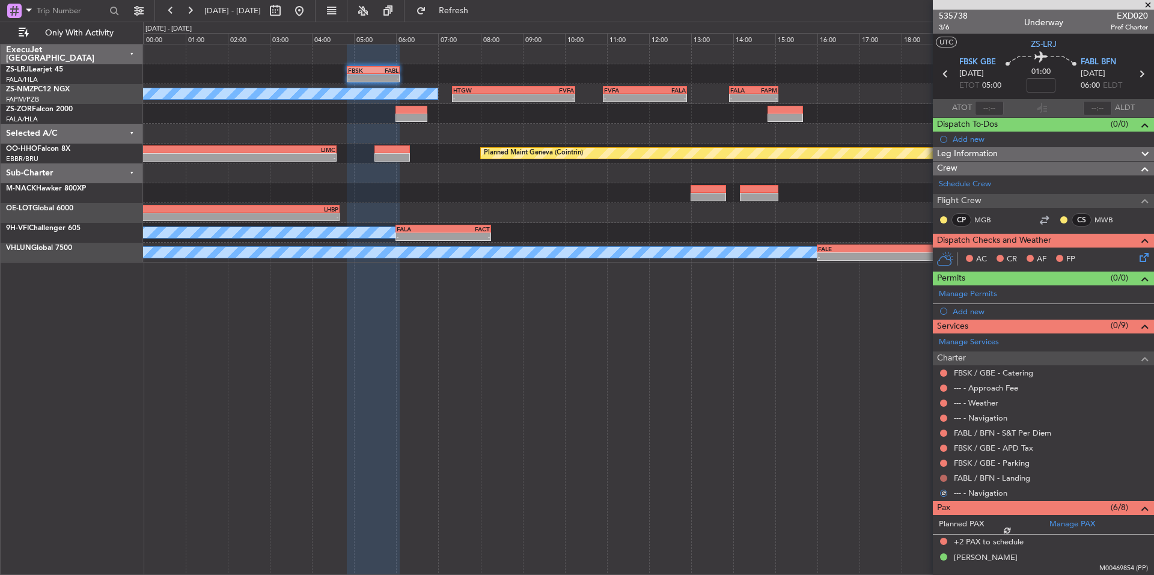
click at [943, 479] on button at bounding box center [943, 478] width 7 height 7
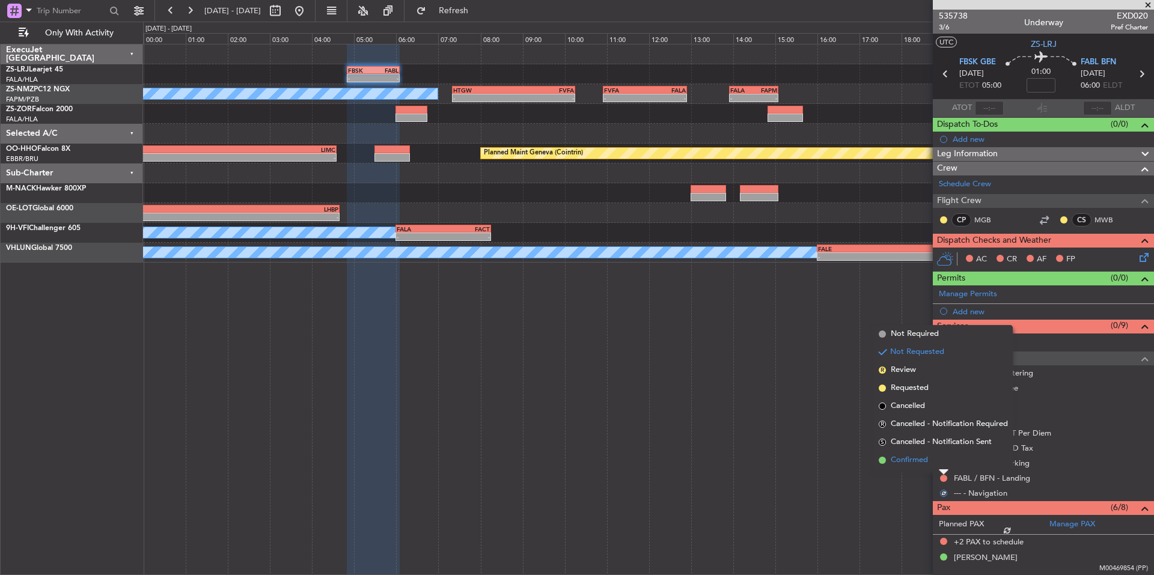
click at [931, 464] on li "Confirmed" at bounding box center [943, 461] width 139 height 18
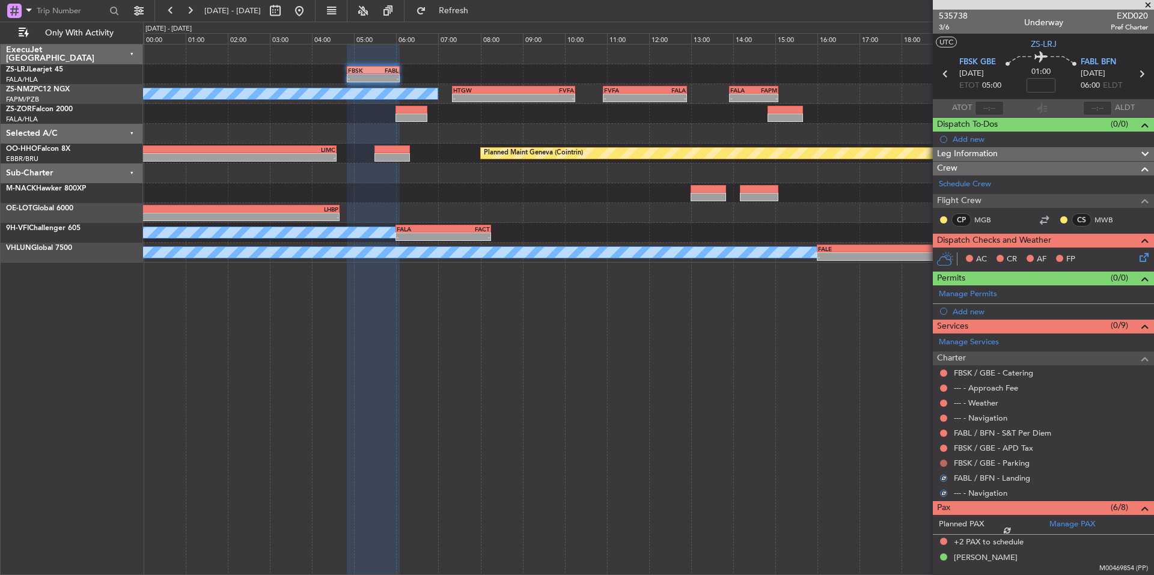
click at [942, 462] on button at bounding box center [943, 463] width 7 height 7
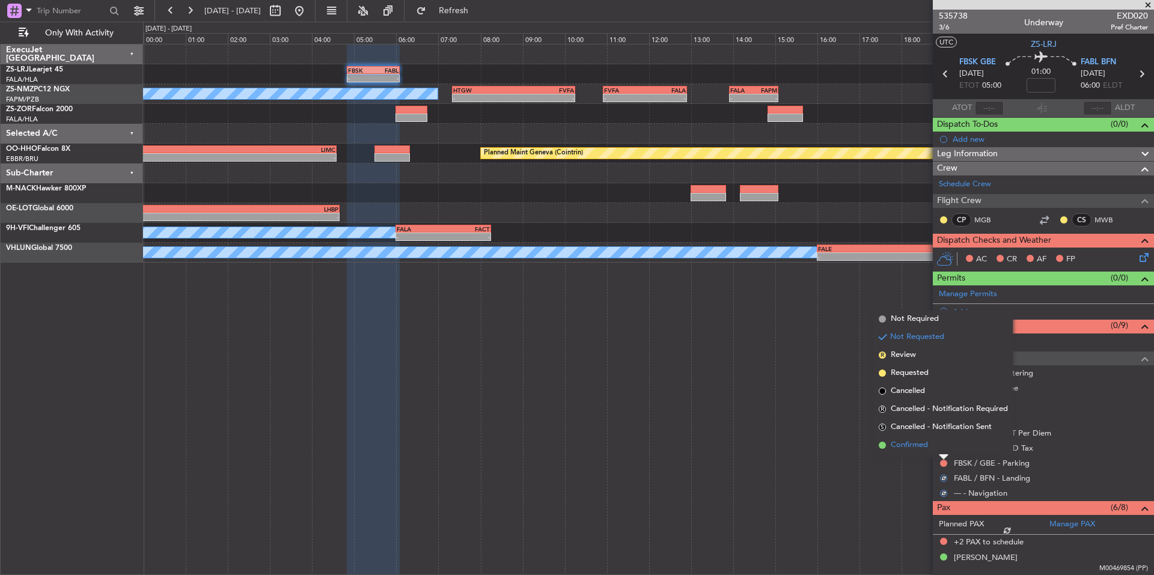
click at [936, 450] on li "Confirmed" at bounding box center [943, 445] width 139 height 18
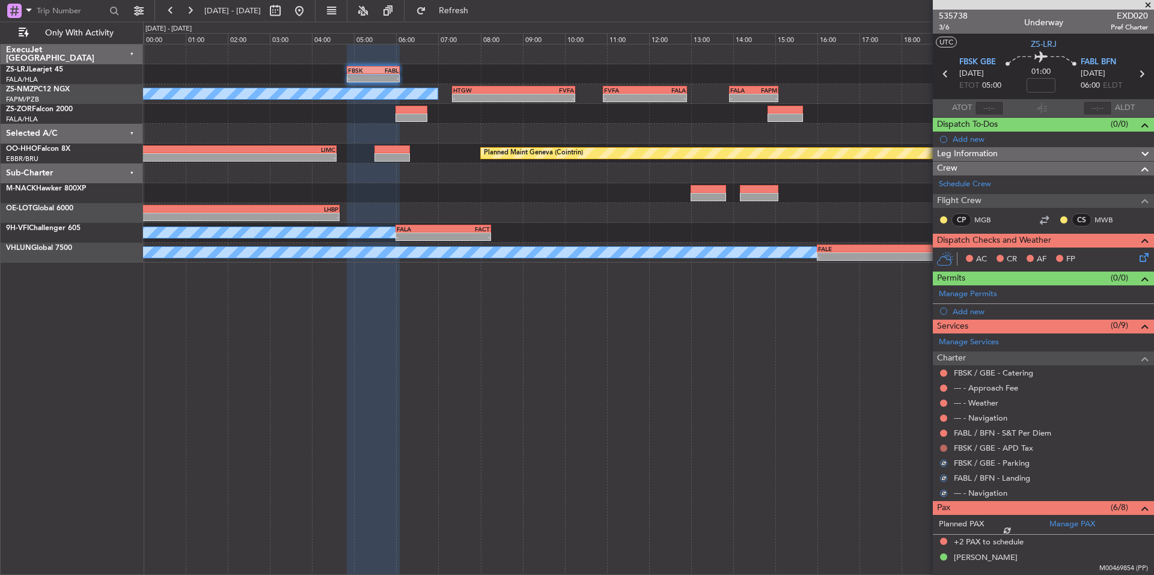
click at [941, 446] on button at bounding box center [943, 448] width 7 height 7
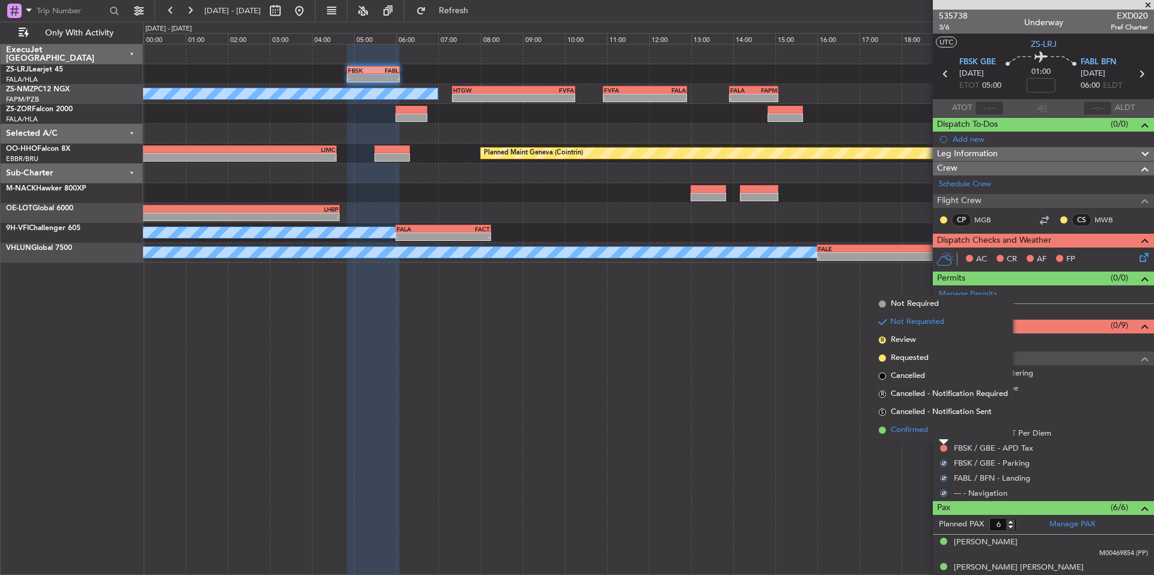
click at [936, 435] on li "Confirmed" at bounding box center [943, 430] width 139 height 18
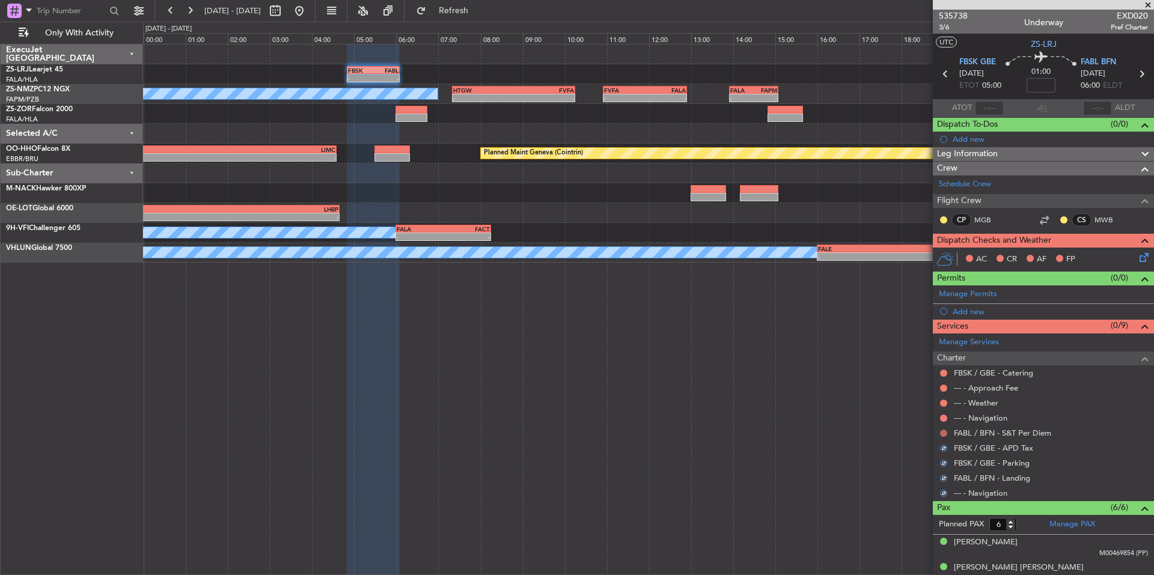
click at [942, 435] on button at bounding box center [943, 433] width 7 height 7
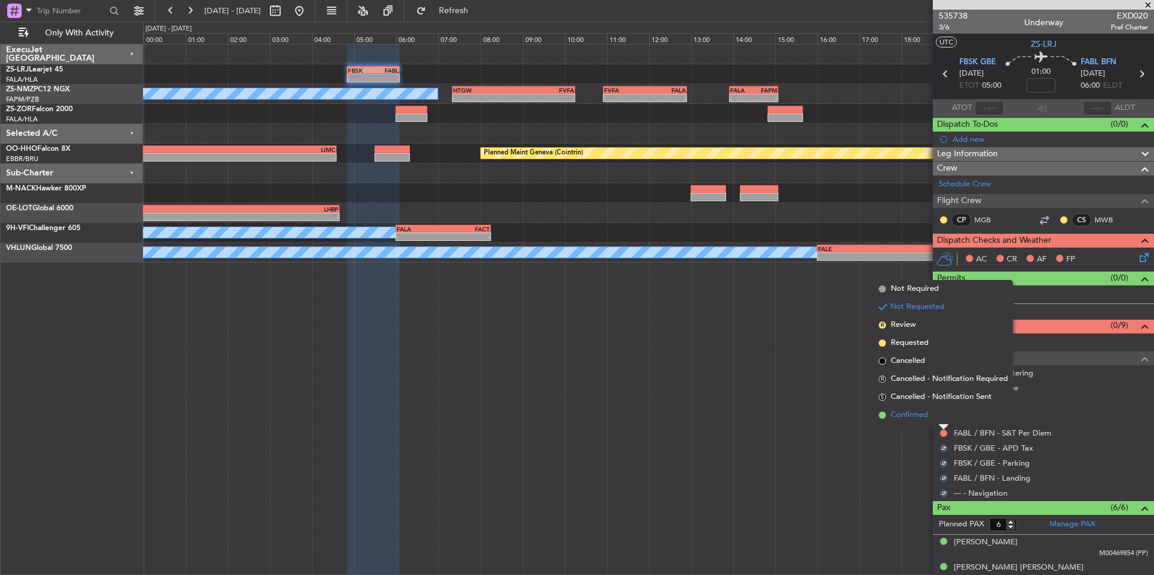
click at [936, 421] on li "Confirmed" at bounding box center [943, 415] width 139 height 18
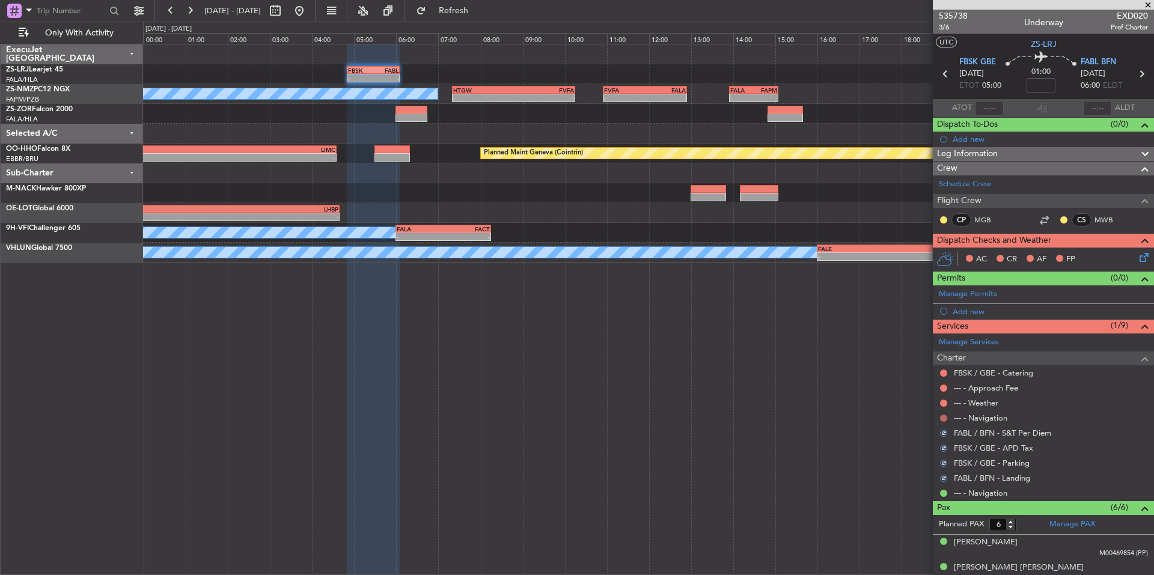
click at [944, 416] on button at bounding box center [943, 418] width 7 height 7
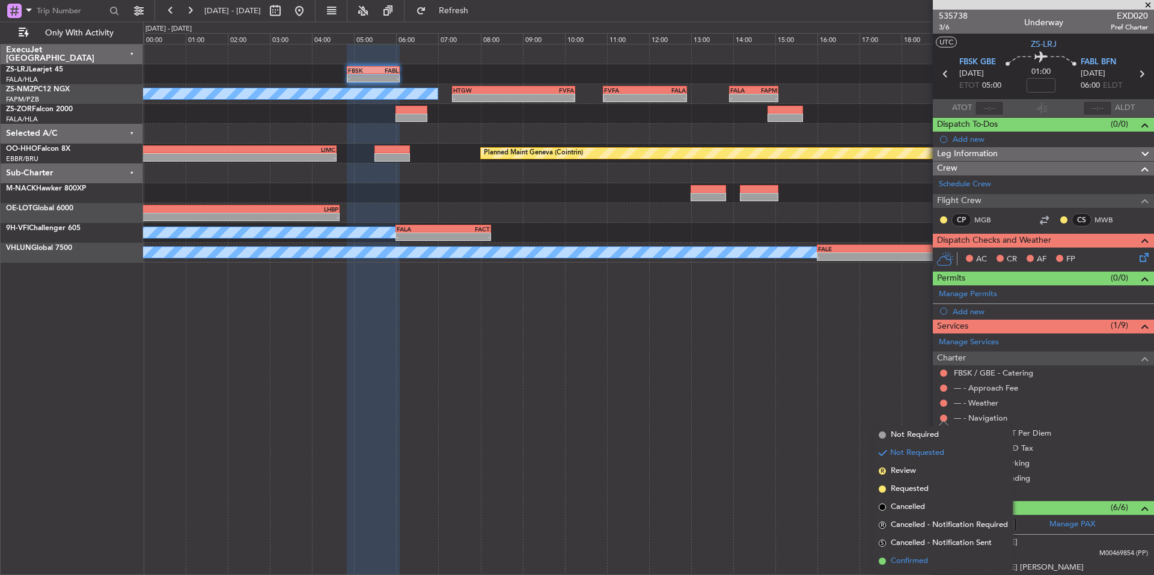
click at [917, 559] on span "Confirmed" at bounding box center [909, 562] width 37 height 12
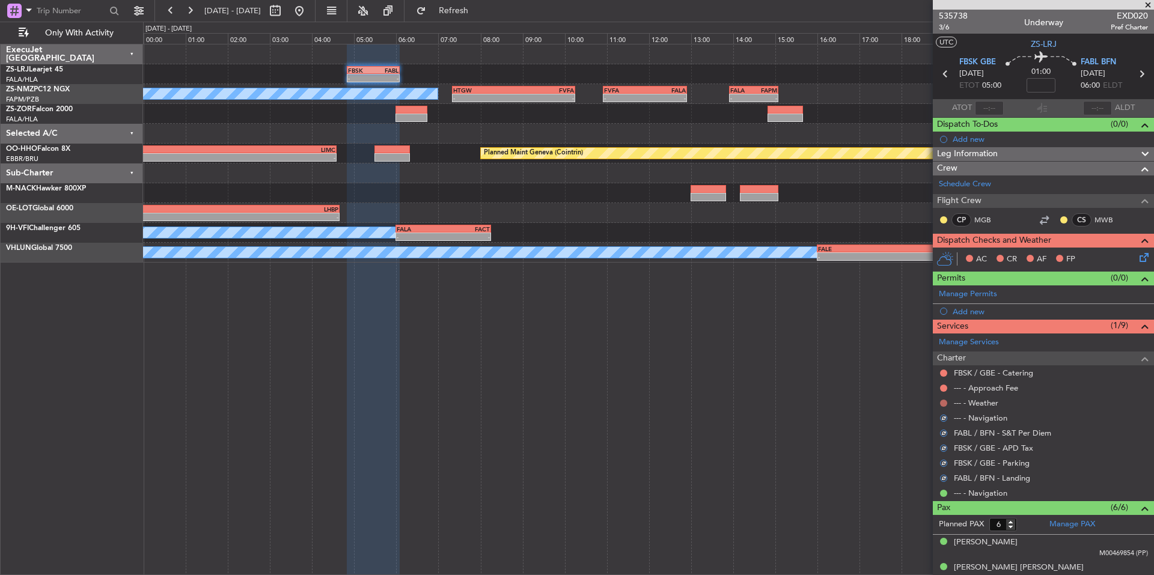
click at [942, 400] on button at bounding box center [943, 403] width 7 height 7
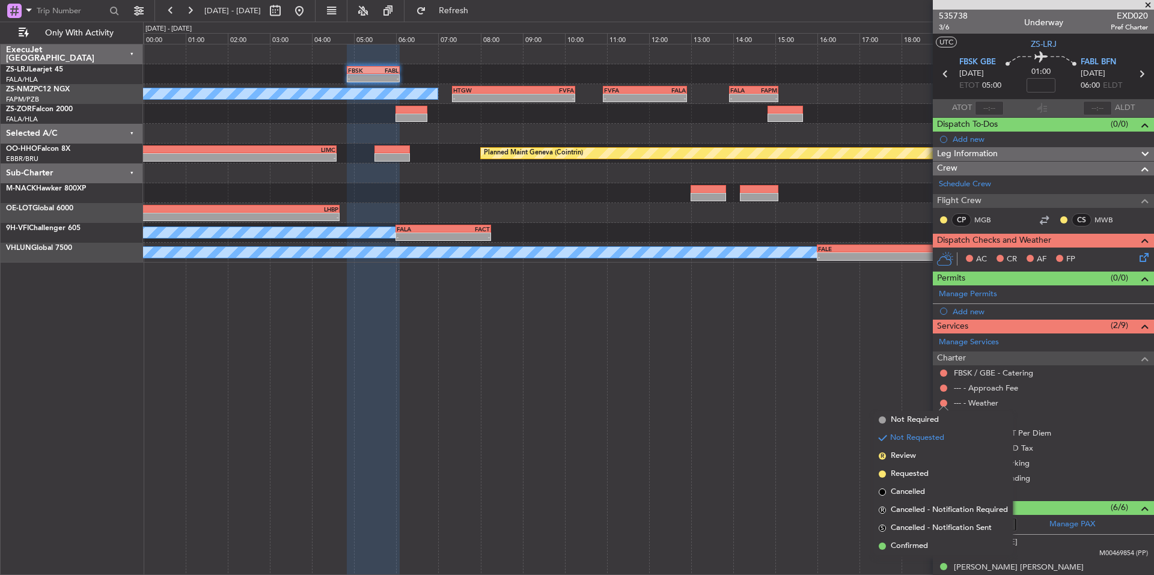
drag, startPoint x: 932, startPoint y: 542, endPoint x: 949, endPoint y: 471, distance: 72.9
click at [931, 542] on li "Confirmed" at bounding box center [943, 547] width 139 height 18
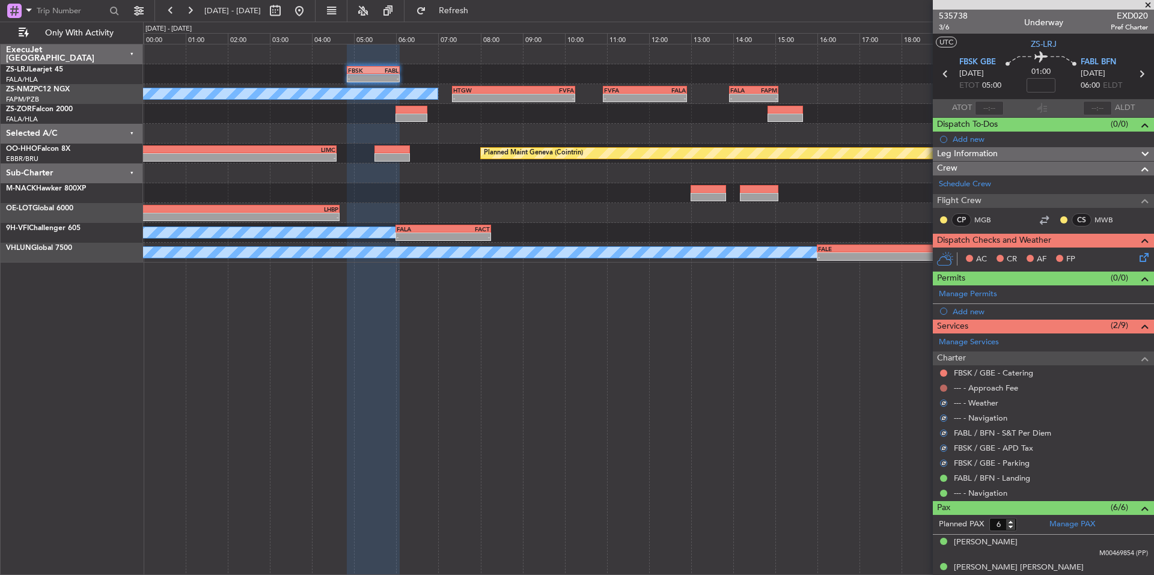
click at [943, 388] on button at bounding box center [943, 388] width 7 height 7
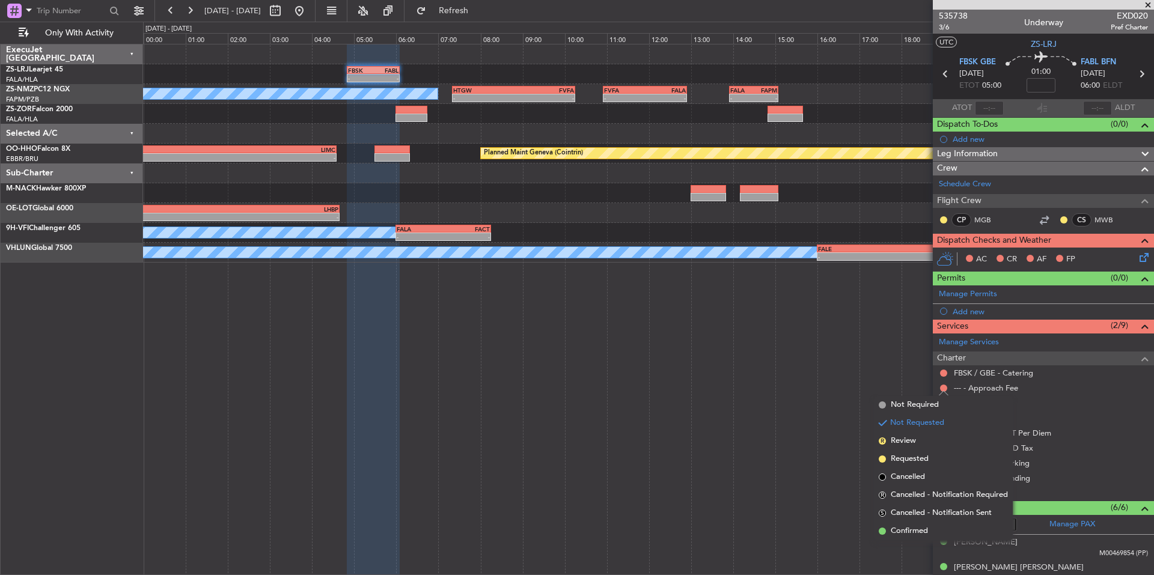
click at [933, 525] on li "Confirmed" at bounding box center [943, 531] width 139 height 18
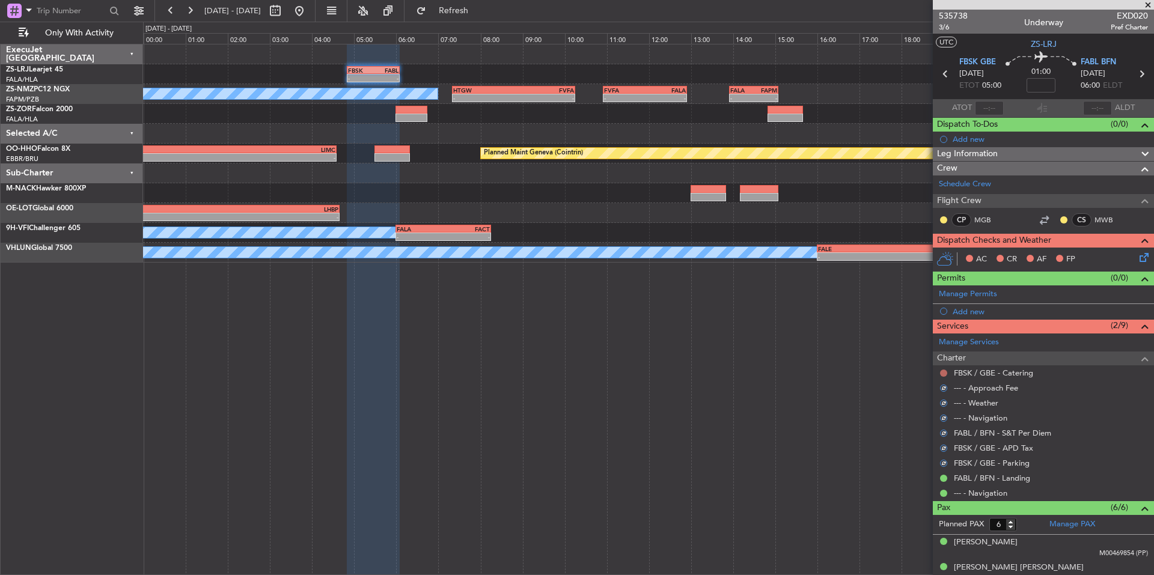
click at [942, 370] on button at bounding box center [943, 373] width 7 height 7
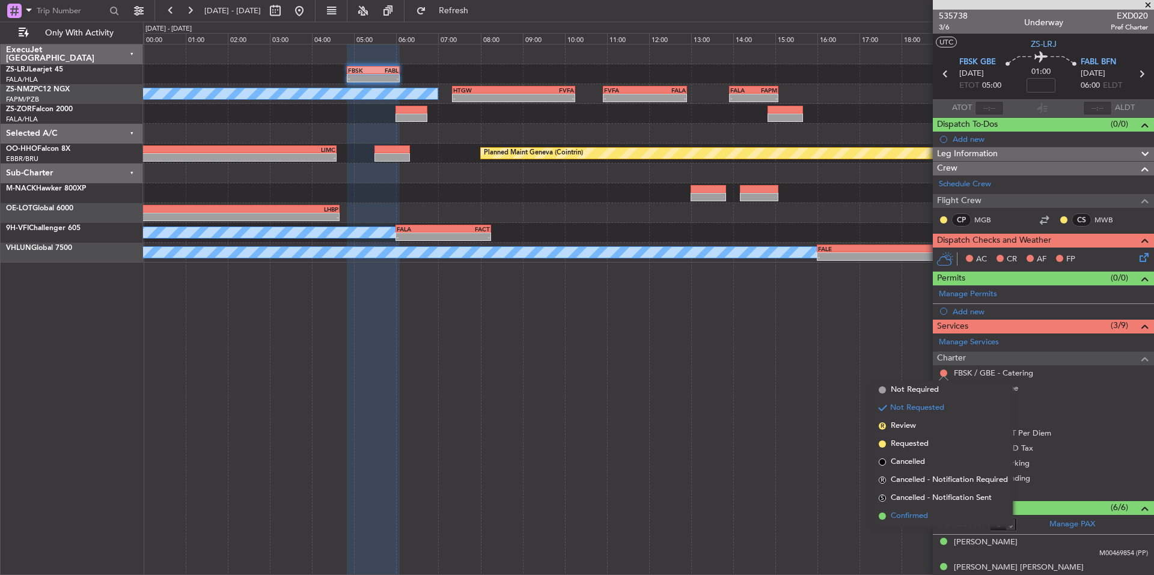
click at [913, 518] on span "Confirmed" at bounding box center [909, 516] width 37 height 12
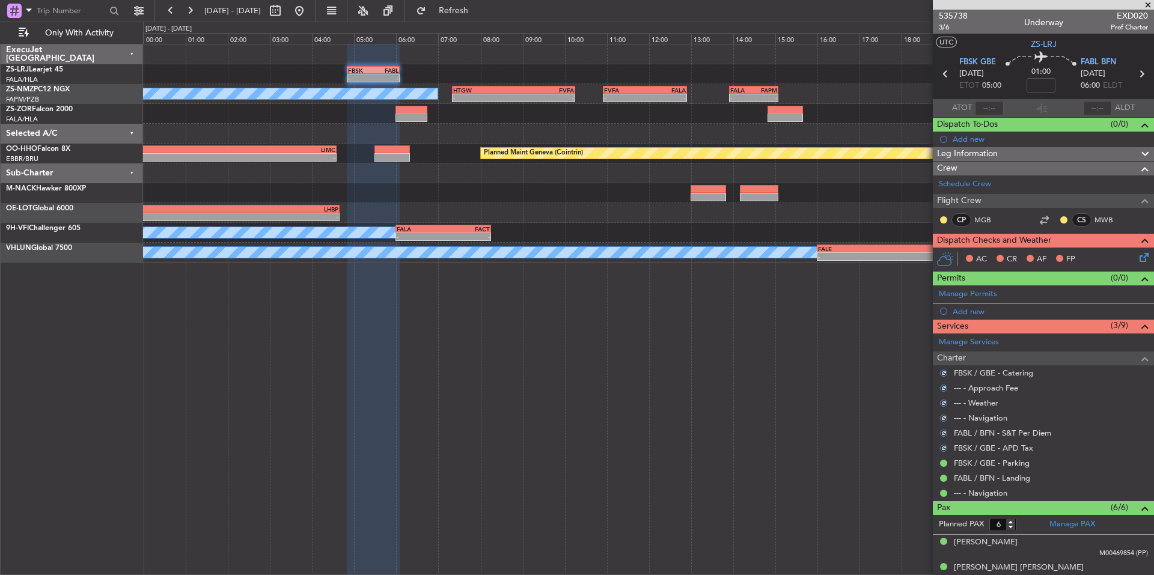
click at [1138, 257] on icon at bounding box center [1143, 256] width 10 height 10
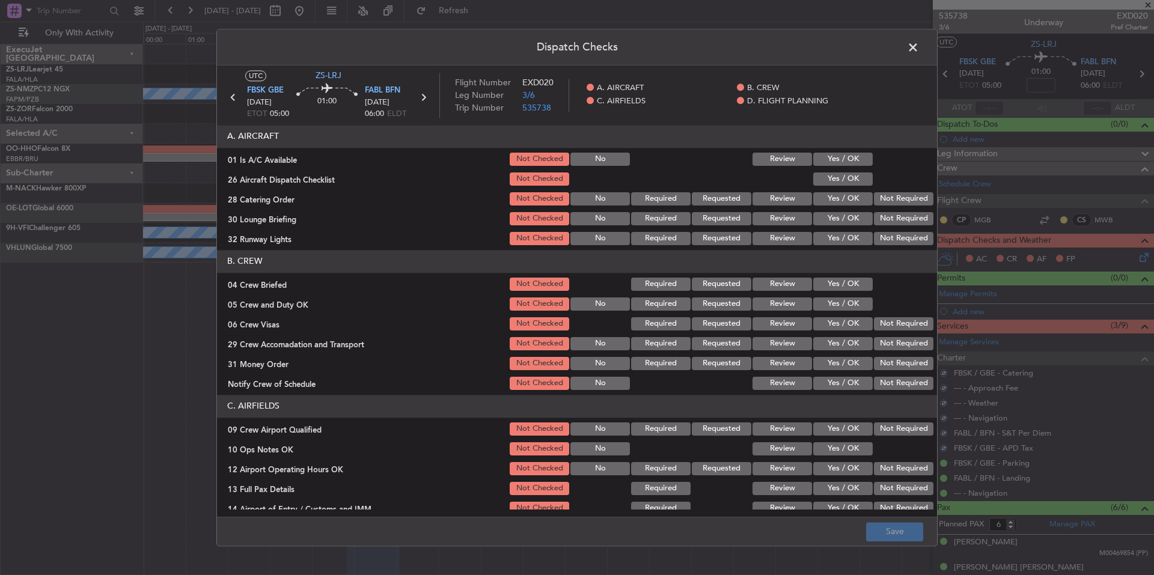
click at [853, 158] on button "Yes / OK" at bounding box center [843, 159] width 60 height 13
click at [844, 178] on button "Yes / OK" at bounding box center [843, 179] width 60 height 13
click at [902, 206] on div "Not Required" at bounding box center [902, 199] width 61 height 17
drag, startPoint x: 902, startPoint y: 221, endPoint x: 901, endPoint y: 233, distance: 12.7
click at [902, 223] on button "Not Required" at bounding box center [904, 218] width 60 height 13
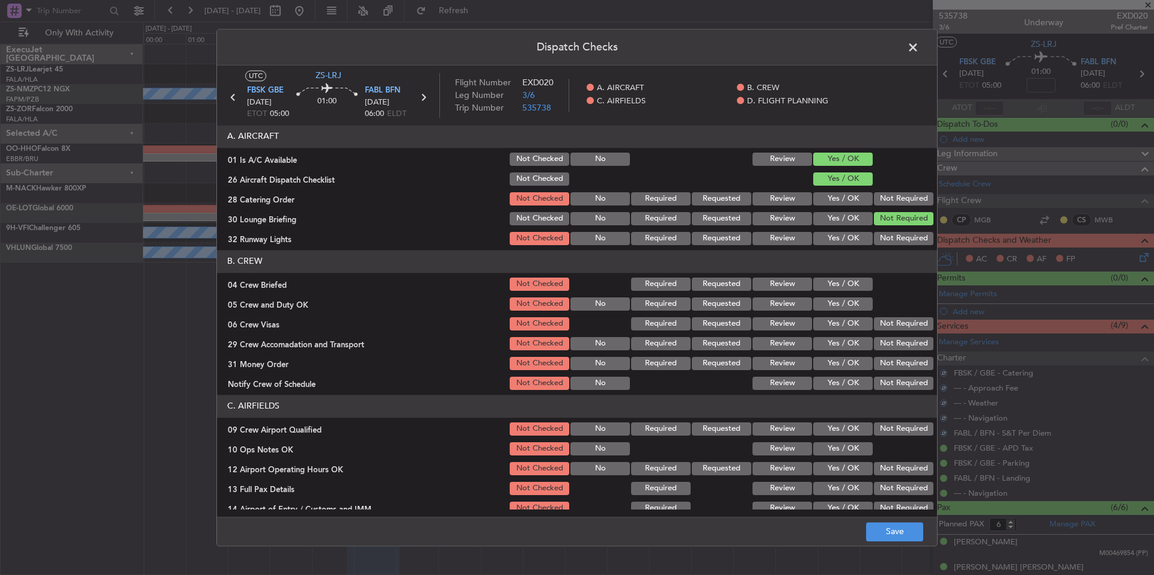
drag, startPoint x: 901, startPoint y: 234, endPoint x: 901, endPoint y: 241, distance: 6.6
click at [901, 235] on button "Not Required" at bounding box center [904, 238] width 60 height 13
click at [901, 243] on button "Not Required" at bounding box center [904, 238] width 60 height 13
click at [909, 202] on button "Not Required" at bounding box center [904, 198] width 60 height 13
drag, startPoint x: 862, startPoint y: 283, endPoint x: 861, endPoint y: 304, distance: 21.1
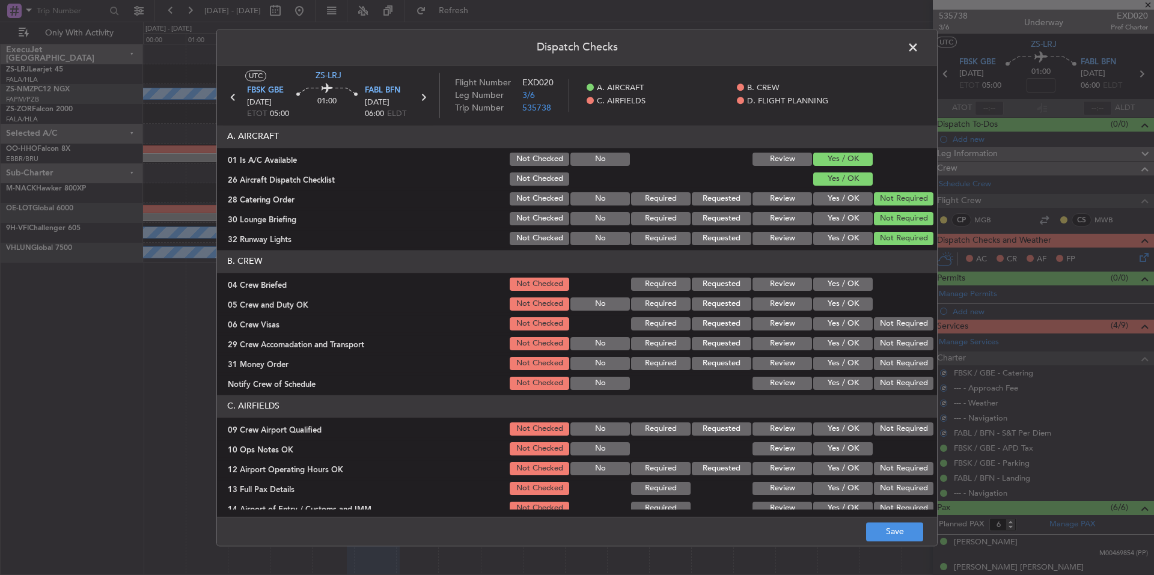
click at [862, 283] on button "Yes / OK" at bounding box center [843, 284] width 60 height 13
click at [861, 305] on button "Yes / OK" at bounding box center [843, 304] width 60 height 13
drag, startPoint x: 890, startPoint y: 331, endPoint x: 896, endPoint y: 352, distance: 22.5
click at [890, 332] on div "Not Required" at bounding box center [902, 324] width 61 height 17
click at [895, 349] on button "Not Required" at bounding box center [904, 343] width 60 height 13
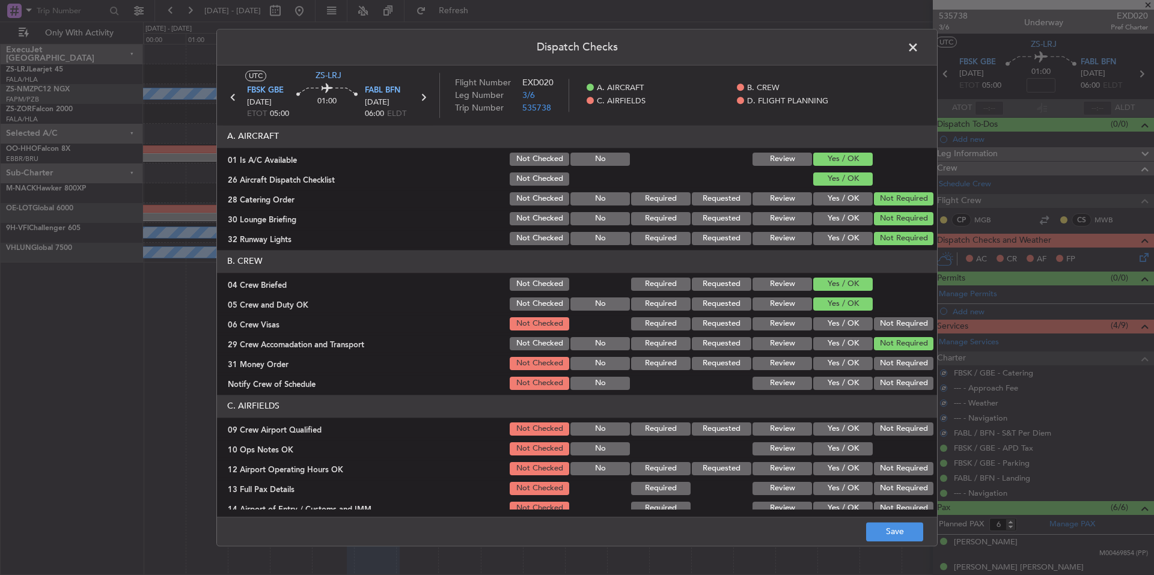
click at [900, 363] on button "Not Required" at bounding box center [904, 363] width 60 height 13
click at [902, 377] on section "B. CREW 04 Crew Briefed Not Checked Required Requested Review Yes / OK 05 Crew …" at bounding box center [577, 321] width 720 height 142
click at [904, 385] on button "Not Required" at bounding box center [904, 383] width 60 height 13
click at [907, 321] on button "Not Required" at bounding box center [904, 323] width 60 height 13
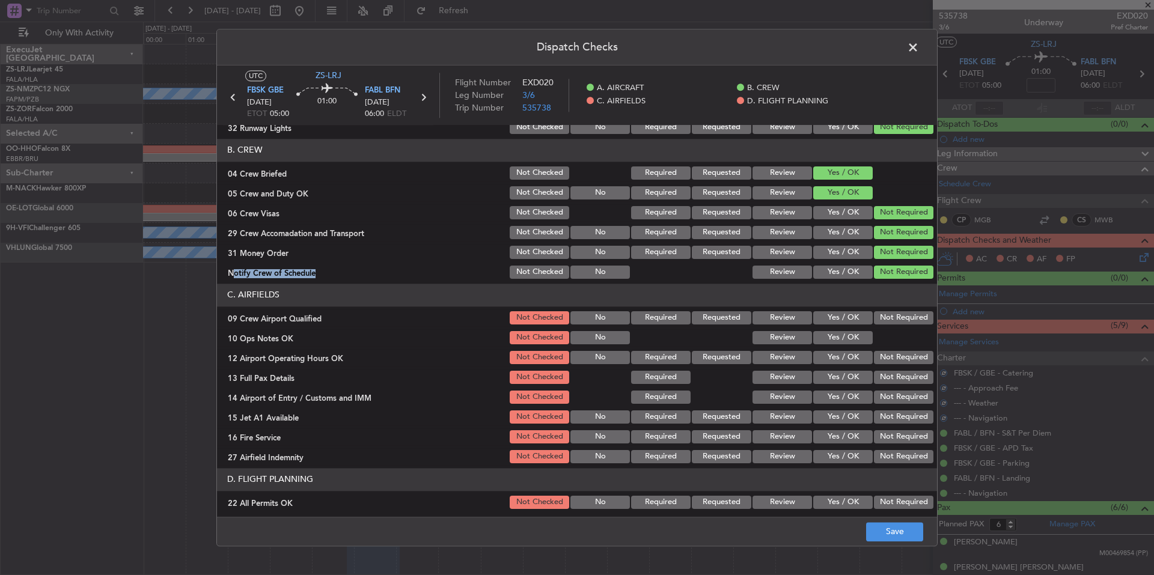
scroll to position [156, 0]
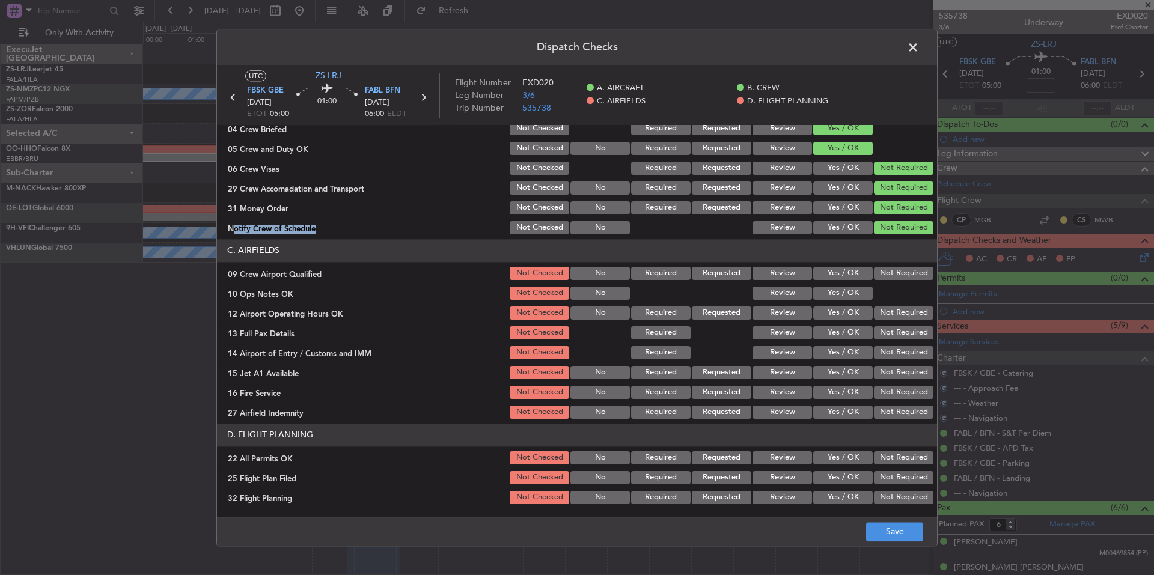
click at [901, 274] on button "Not Required" at bounding box center [904, 273] width 60 height 13
click at [840, 290] on button "Yes / OK" at bounding box center [843, 293] width 60 height 13
drag, startPoint x: 870, startPoint y: 307, endPoint x: 877, endPoint y: 324, distance: 18.9
click at [874, 310] on button "Not Required" at bounding box center [904, 313] width 60 height 13
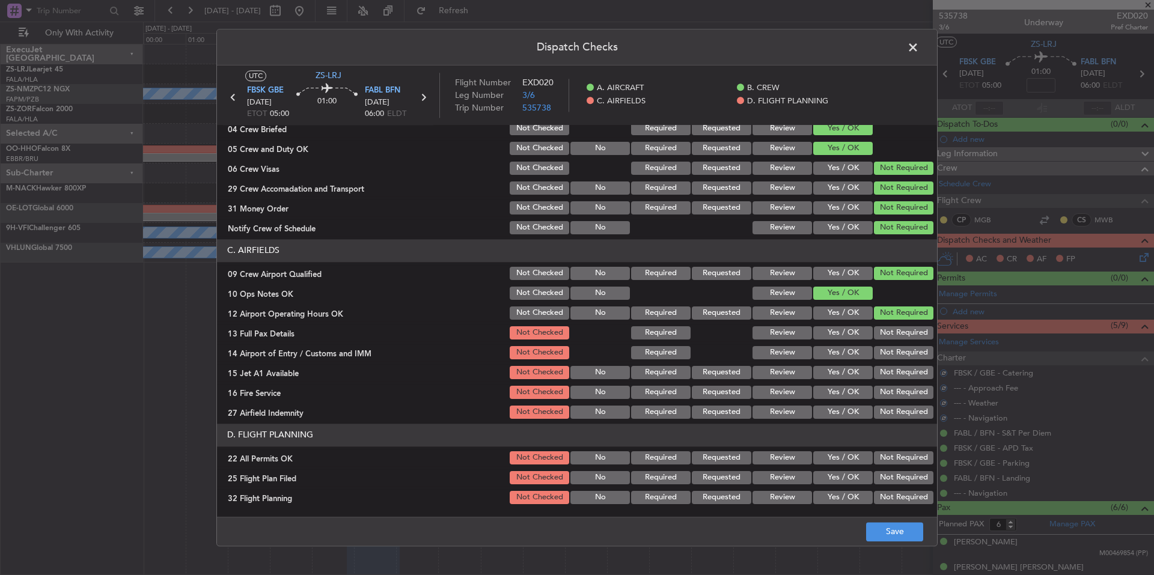
drag, startPoint x: 877, startPoint y: 324, endPoint x: 881, endPoint y: 338, distance: 14.3
click at [878, 326] on section "C. AIRFIELDS 09 Crew Airport Qualified Not Checked No Required Requested Review…" at bounding box center [577, 330] width 720 height 182
click at [884, 349] on button "Not Required" at bounding box center [904, 352] width 60 height 13
click at [887, 367] on section "C. AIRFIELDS 09 Crew Airport Qualified Not Checked No Required Requested Review…" at bounding box center [577, 330] width 720 height 182
drag, startPoint x: 891, startPoint y: 382, endPoint x: 893, endPoint y: 393, distance: 10.4
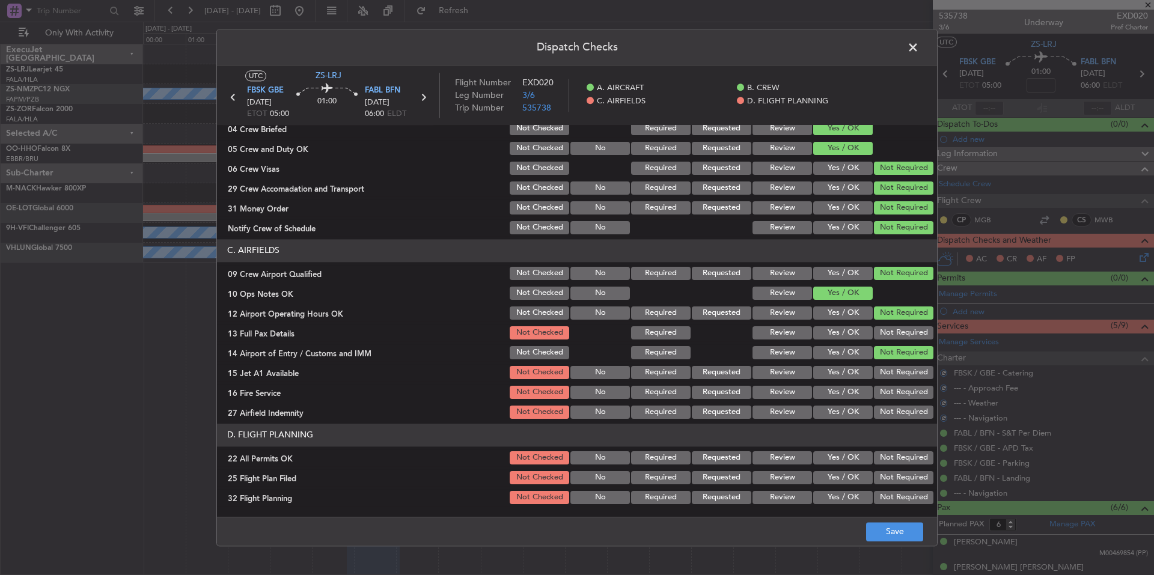
click at [891, 384] on section "C. AIRFIELDS 09 Crew Airport Qualified Not Checked No Required Requested Review…" at bounding box center [577, 330] width 720 height 182
click at [897, 415] on button "Not Required" at bounding box center [904, 412] width 60 height 13
click at [898, 417] on button "Not Required" at bounding box center [904, 412] width 60 height 13
click at [895, 396] on button "Not Required" at bounding box center [904, 392] width 60 height 13
click at [895, 387] on button "Not Required" at bounding box center [904, 392] width 60 height 13
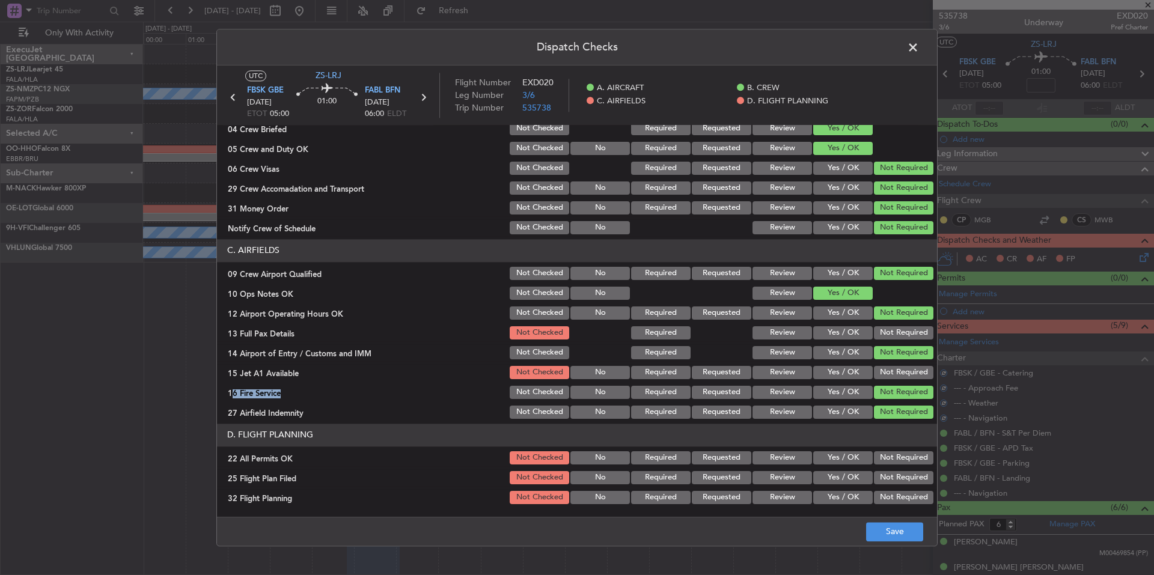
click at [895, 373] on button "Not Required" at bounding box center [904, 372] width 60 height 13
drag, startPoint x: 894, startPoint y: 369, endPoint x: 894, endPoint y: 350, distance: 19.2
click at [894, 369] on button "Not Required" at bounding box center [904, 372] width 60 height 13
click at [894, 325] on div "Not Required" at bounding box center [902, 333] width 61 height 17
click at [895, 334] on button "Not Required" at bounding box center [904, 332] width 60 height 13
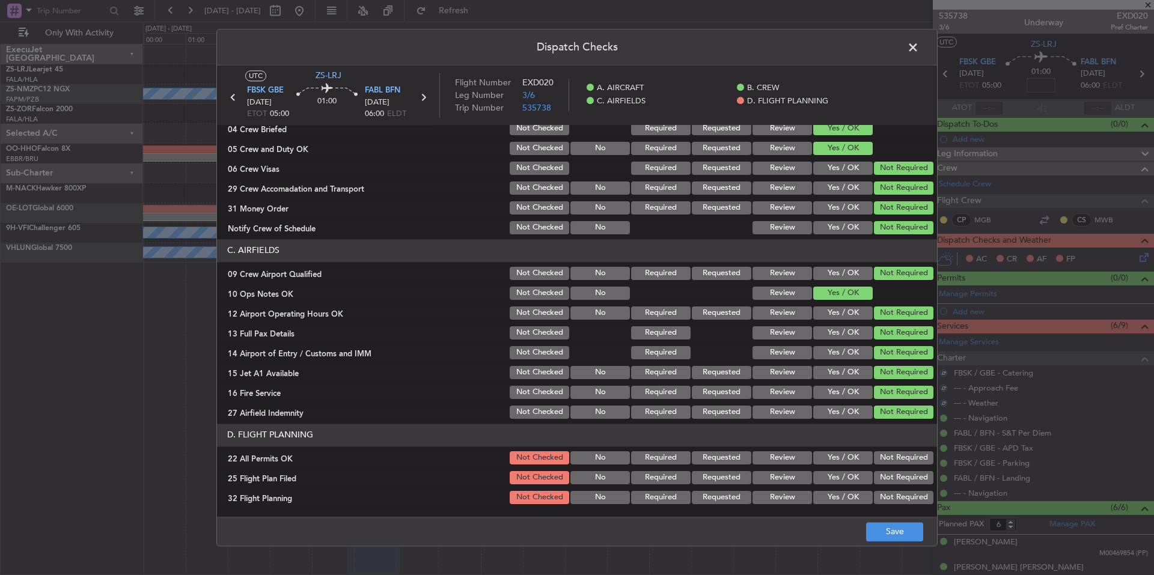
click at [895, 448] on section "D. FLIGHT PLANNING 22 All Permits OK Not Checked No Required Requested Review Y…" at bounding box center [577, 465] width 720 height 82
click at [895, 455] on button "Not Required" at bounding box center [904, 458] width 60 height 13
drag, startPoint x: 848, startPoint y: 473, endPoint x: 848, endPoint y: 480, distance: 7.8
click at [848, 474] on button "Yes / OK" at bounding box center [843, 477] width 60 height 13
click at [848, 485] on div "Yes / OK" at bounding box center [842, 478] width 61 height 17
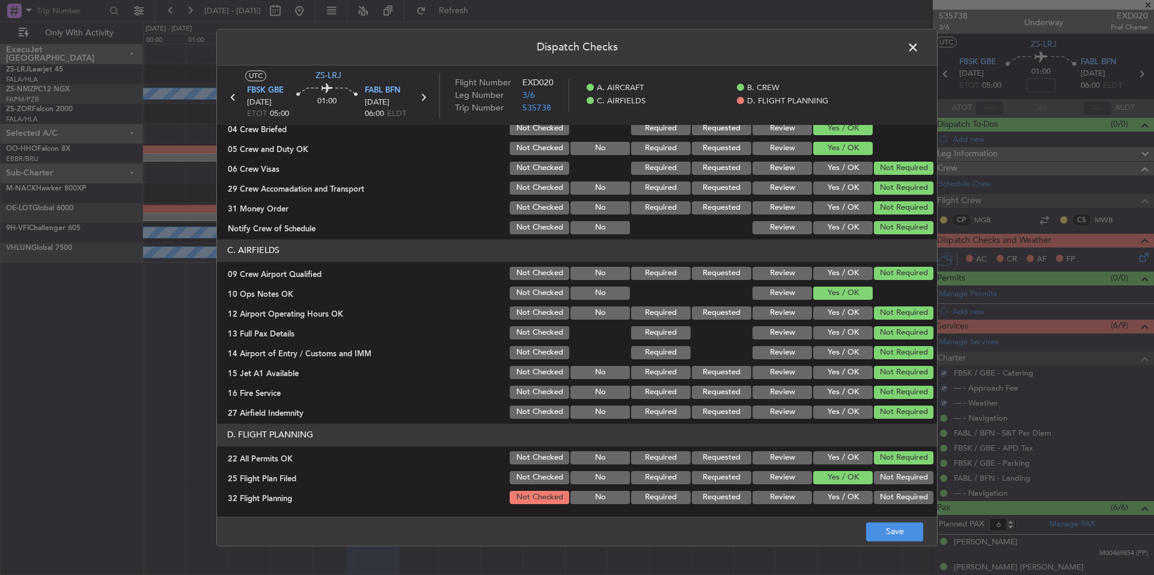
click at [848, 492] on button "Yes / OK" at bounding box center [843, 497] width 60 height 13
click at [868, 519] on footer "Save" at bounding box center [577, 531] width 720 height 29
click at [877, 530] on button "Save" at bounding box center [894, 531] width 57 height 19
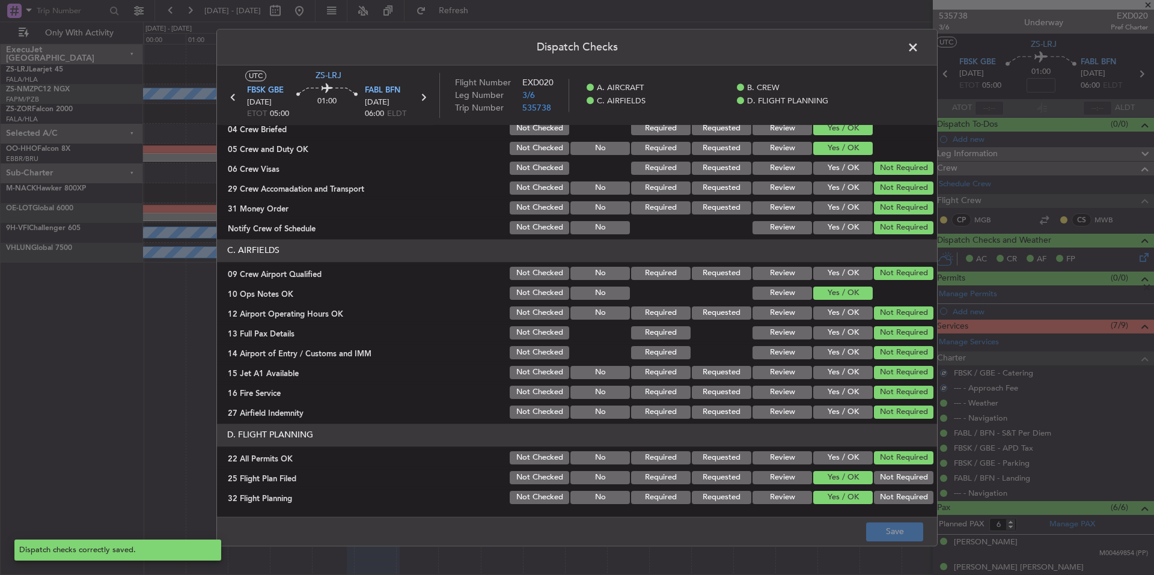
click at [919, 52] on span at bounding box center [919, 50] width 0 height 24
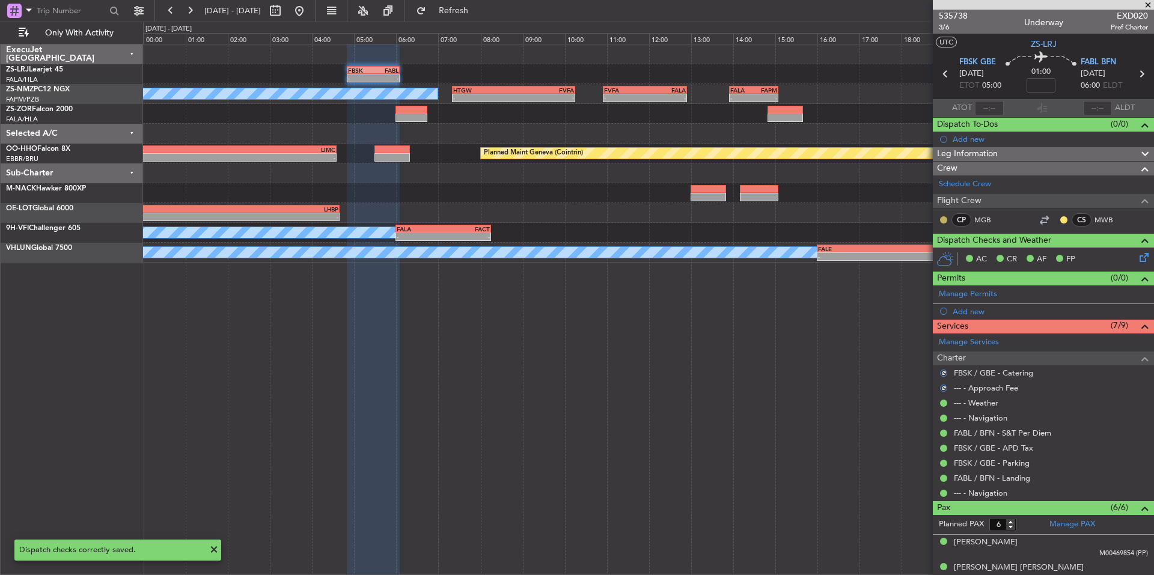
click at [944, 218] on button at bounding box center [943, 219] width 7 height 7
click at [937, 256] on span "Acknowledged" at bounding box center [946, 255] width 53 height 12
click at [1061, 220] on button at bounding box center [1064, 219] width 7 height 7
click at [1068, 255] on span "Acknowledged" at bounding box center [1058, 255] width 53 height 12
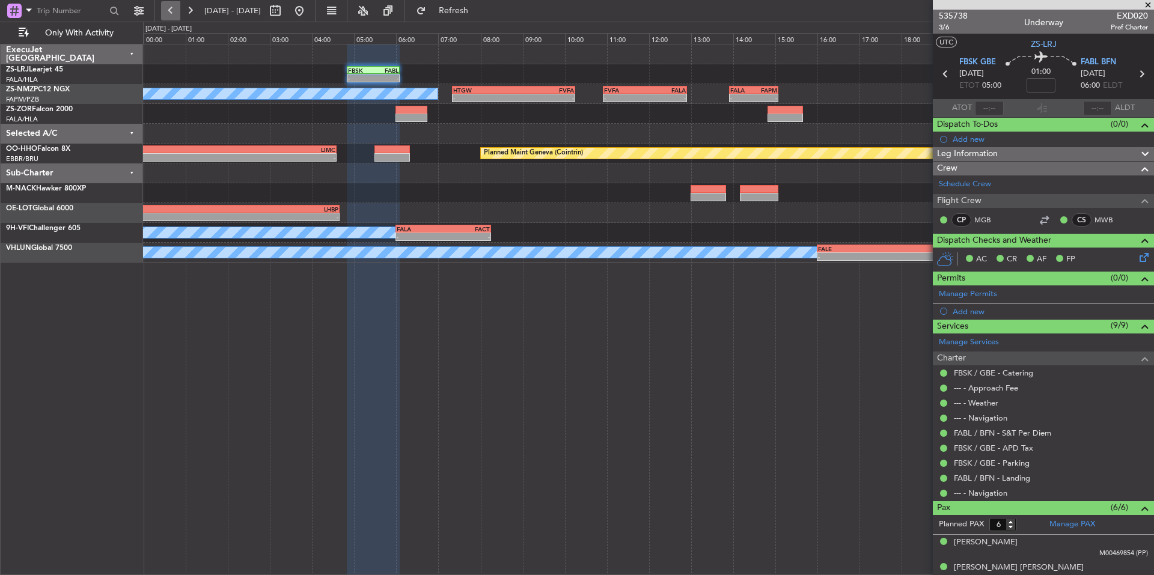
click at [162, 11] on button at bounding box center [170, 10] width 19 height 19
